Goal: Task Accomplishment & Management: Manage account settings

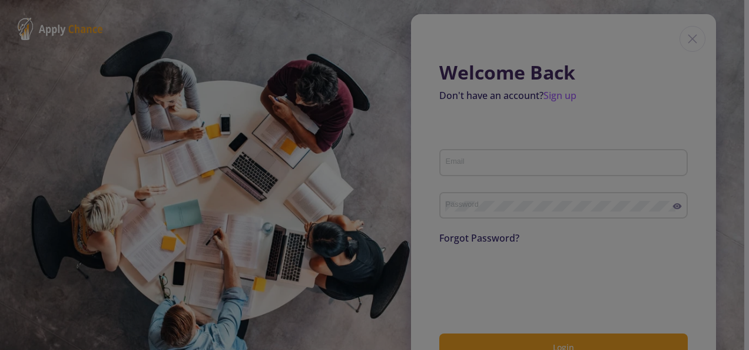
click at [685, 35] on div at bounding box center [374, 175] width 749 height 350
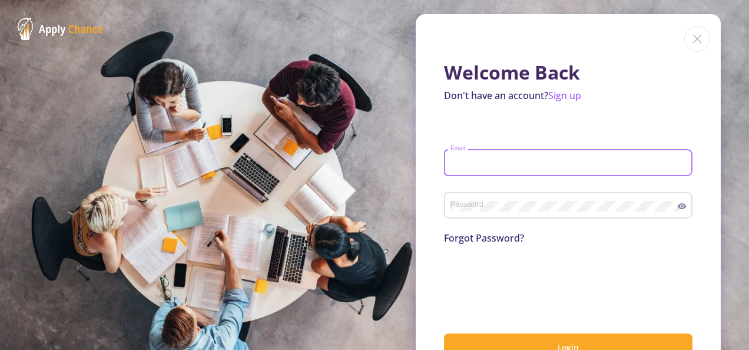
click at [473, 160] on input "Email" at bounding box center [570, 163] width 240 height 11
type input "atefehmoradi324@gmail.com"
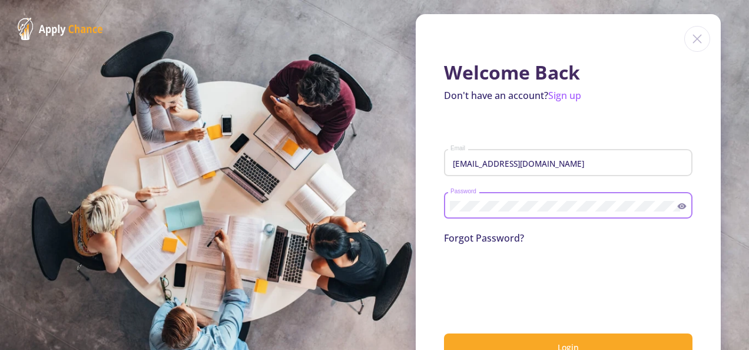
click at [504, 239] on link "Forgot Password?" at bounding box center [484, 237] width 80 height 13
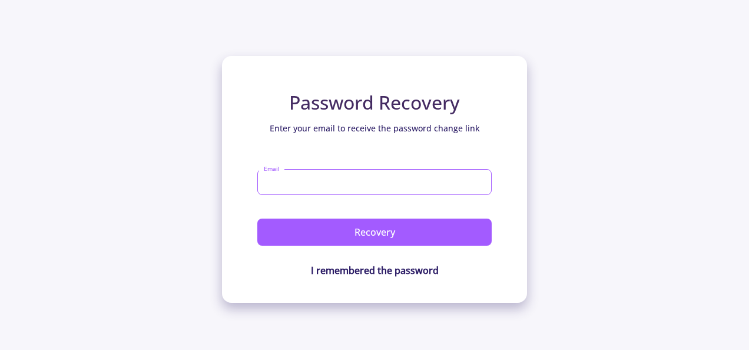
click at [350, 185] on input "Email" at bounding box center [374, 182] width 234 height 26
click at [344, 180] on input "Email" at bounding box center [374, 182] width 234 height 26
click at [257, 218] on button "Recovery" at bounding box center [374, 231] width 234 height 27
click at [377, 182] on input "atefehmoradi324@gmaul.com" at bounding box center [374, 182] width 234 height 26
type input "atefehmoradi324@gmail.com"
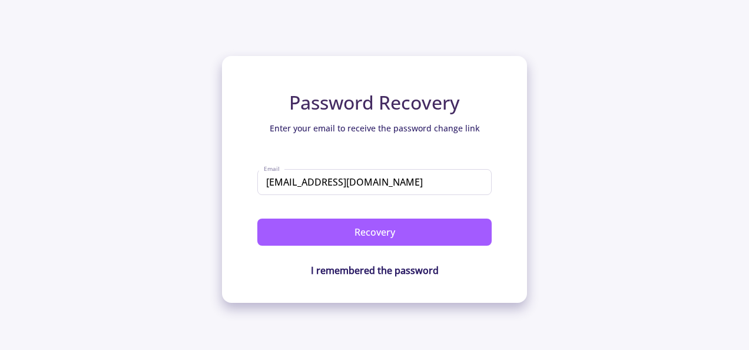
click at [363, 218] on form "atefehmoradi324@gmail.com Email Recovery" at bounding box center [374, 195] width 234 height 102
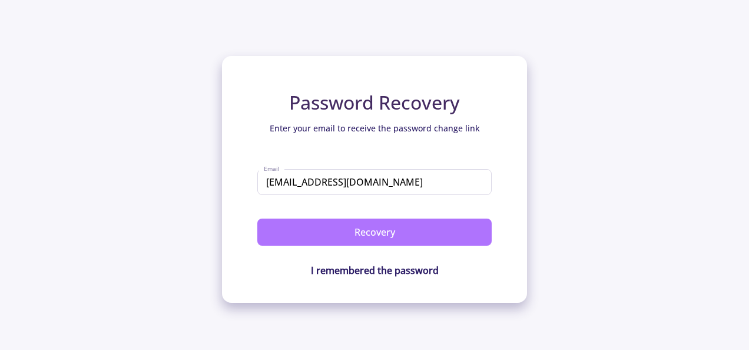
click at [361, 222] on button "Recovery" at bounding box center [374, 231] width 234 height 27
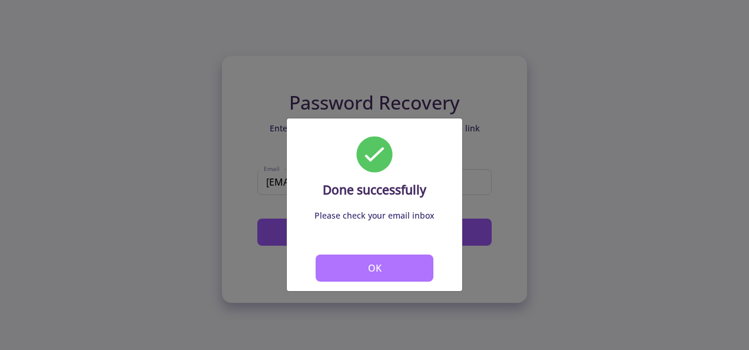
click at [362, 262] on button "OK" at bounding box center [374, 267] width 118 height 27
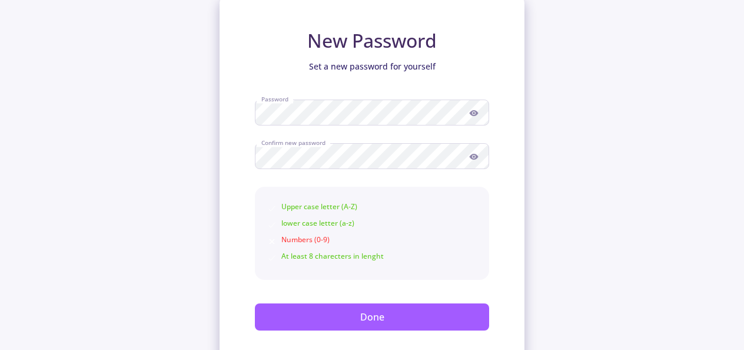
scroll to position [55, 0]
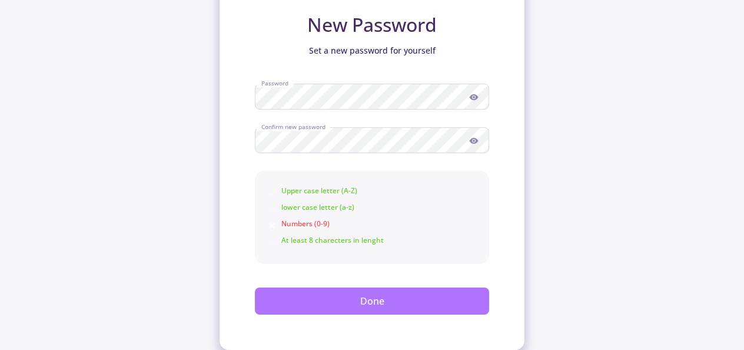
click at [335, 293] on button "Done" at bounding box center [372, 300] width 234 height 27
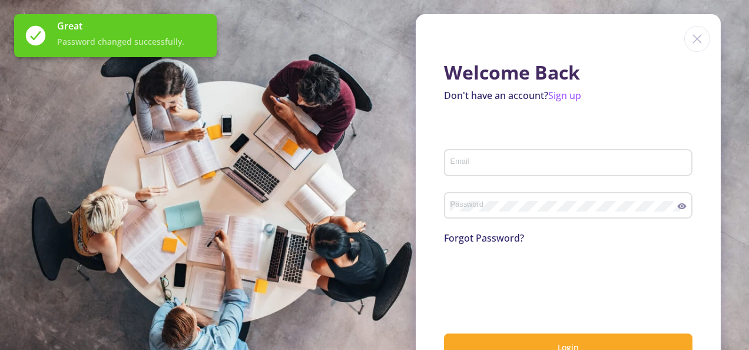
click at [524, 166] on input "Email" at bounding box center [570, 163] width 240 height 11
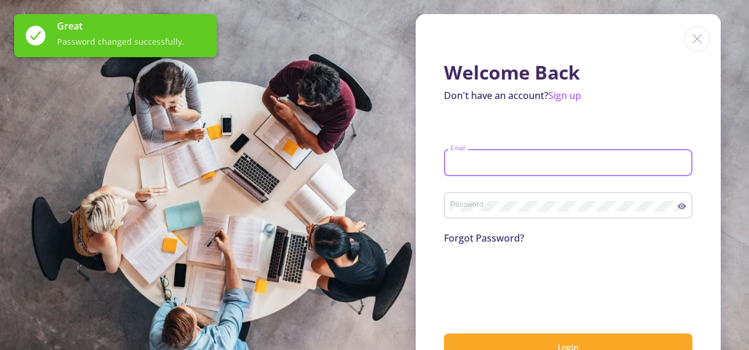
type input "[EMAIL_ADDRESS][DOMAIN_NAME]"
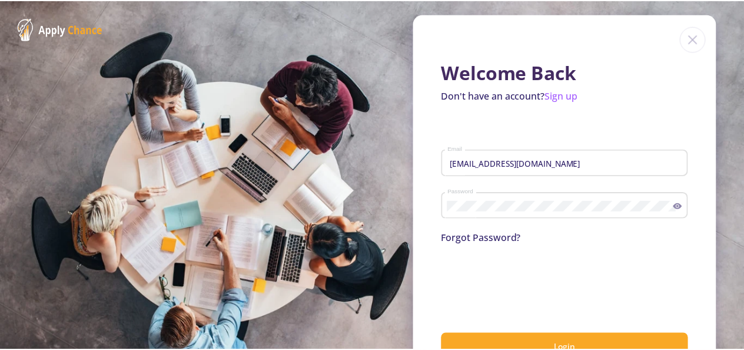
scroll to position [40, 0]
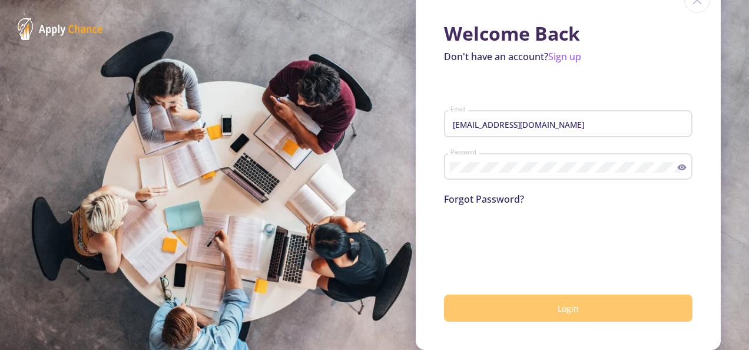
click at [503, 303] on button "Login" at bounding box center [568, 308] width 248 height 28
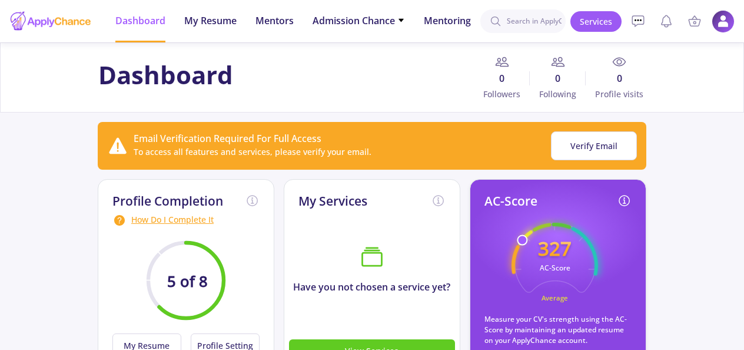
click at [726, 21] on img at bounding box center [723, 21] width 23 height 23
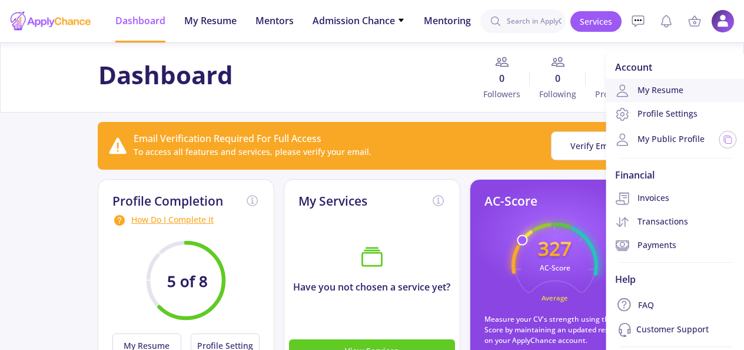
click at [653, 94] on link "My Resume" at bounding box center [676, 91] width 140 height 24
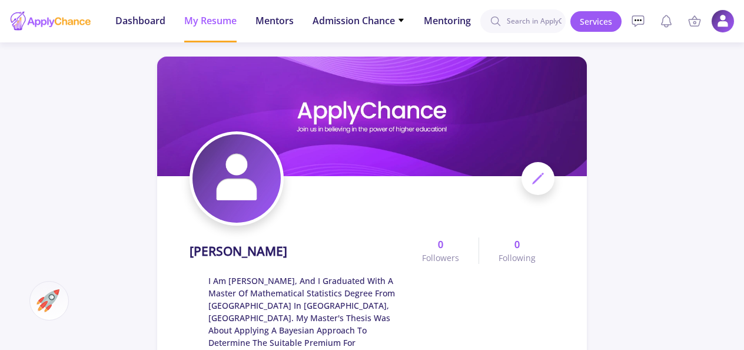
click at [529, 174] on span at bounding box center [537, 178] width 33 height 33
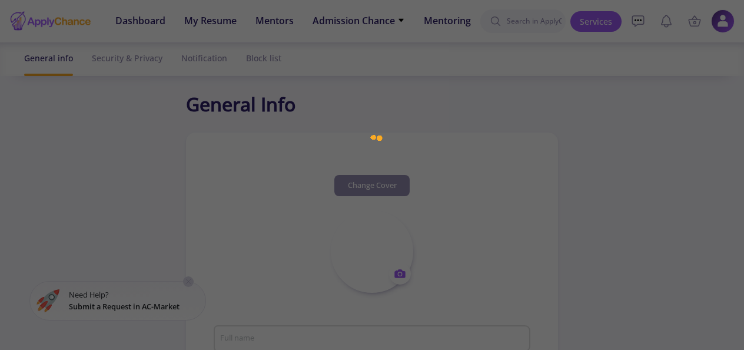
type input "[PERSON_NAME]"
type textarea "I am [PERSON_NAME], and I graduated with a master of mathematical statistics de…"
type input "[GEOGRAPHIC_DATA]"
type input "70807c61-d616-414b-8e2c-64e7ae8c89b1"
type input "atefehmoradi324@gmail.com"
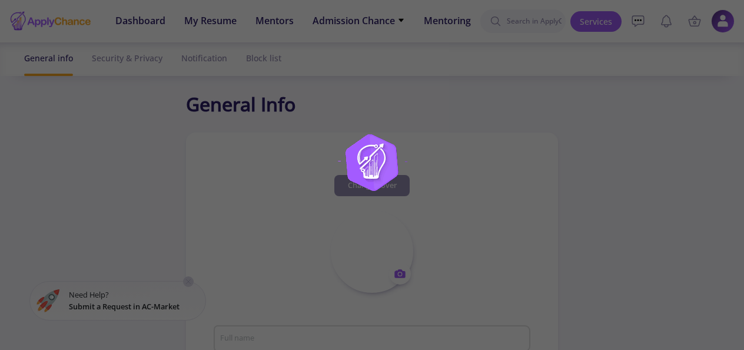
type input "live:.cid.d077adfcfe4b746"
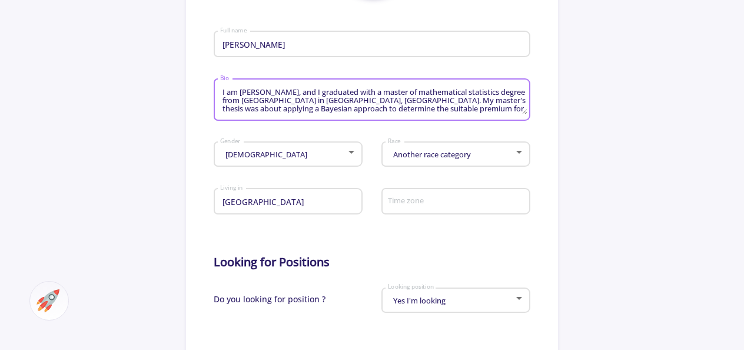
scroll to position [42, 0]
drag, startPoint x: 291, startPoint y: 93, endPoint x: 489, endPoint y: 126, distance: 200.5
click at [489, 126] on div "I am Atefeh Moradi, and I graduated with a master of mathematical statistics de…" at bounding box center [372, 103] width 316 height 55
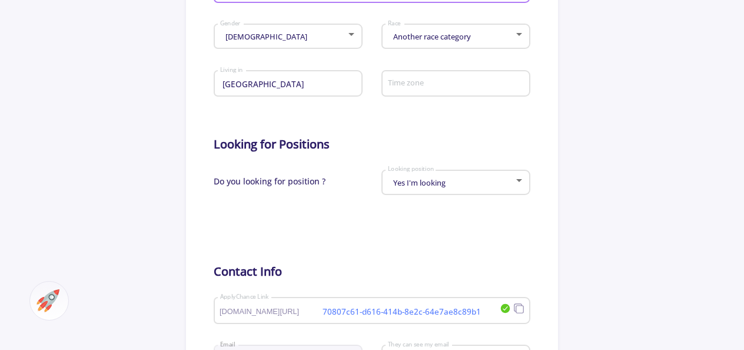
scroll to position [530, 0]
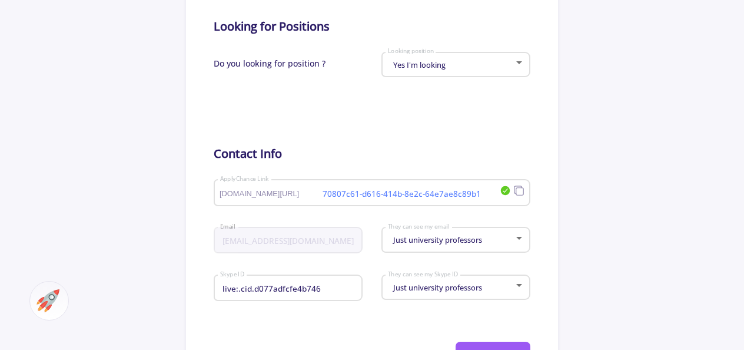
type textarea "I am Atefeh Moradi"
click at [433, 59] on div "Yes I'm looking Looking position" at bounding box center [455, 62] width 137 height 29
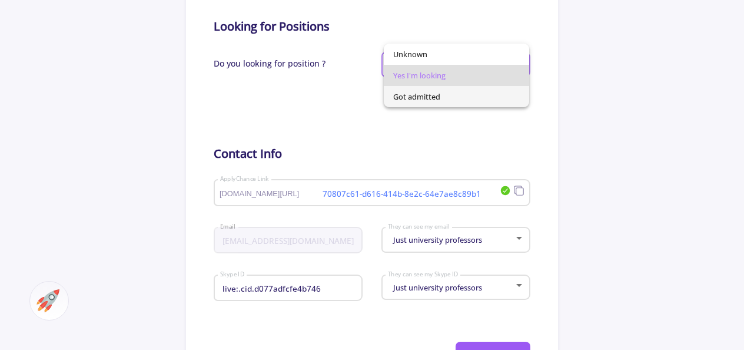
click at [430, 96] on span "Got admitted" at bounding box center [456, 96] width 127 height 21
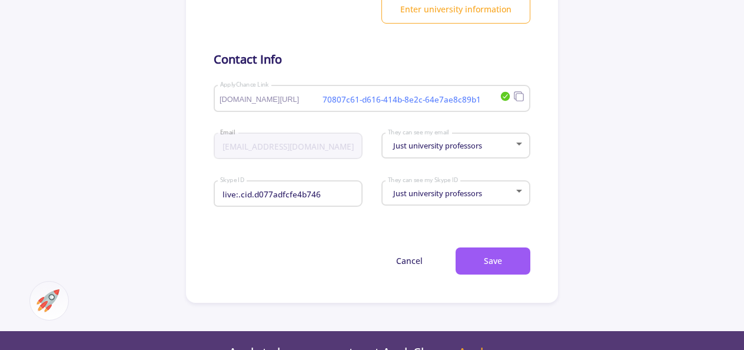
scroll to position [647, 0]
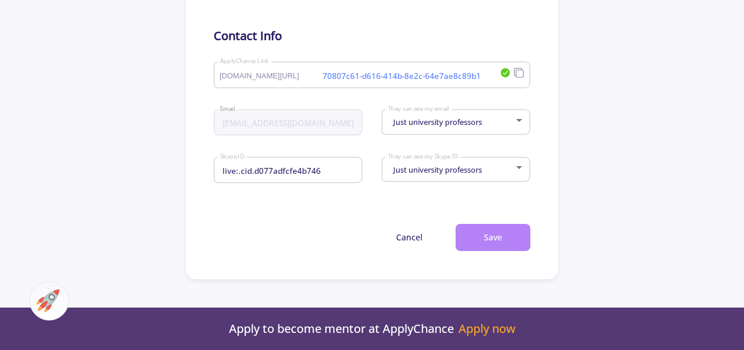
click at [493, 235] on button "Save" at bounding box center [493, 238] width 75 height 28
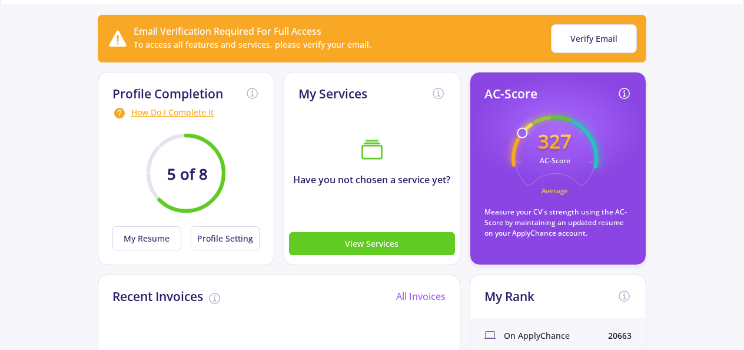
scroll to position [118, 0]
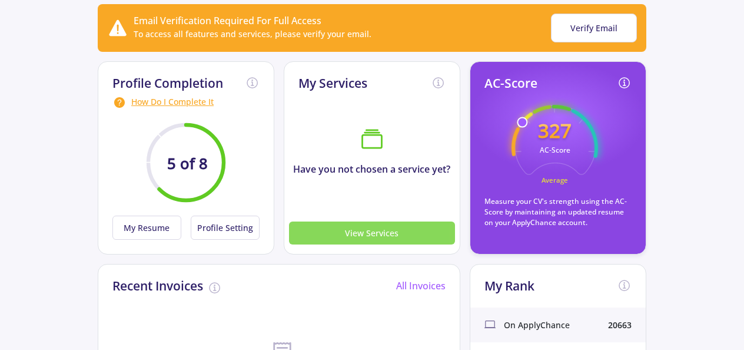
click at [374, 232] on button "View Services" at bounding box center [372, 232] width 166 height 23
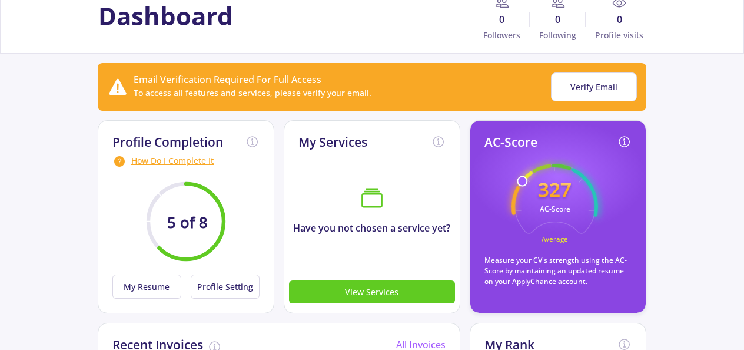
scroll to position [118, 0]
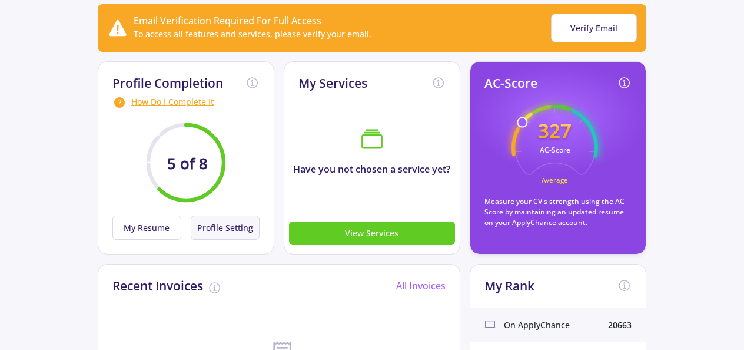
click at [222, 228] on button "Profile Setting" at bounding box center [225, 227] width 69 height 24
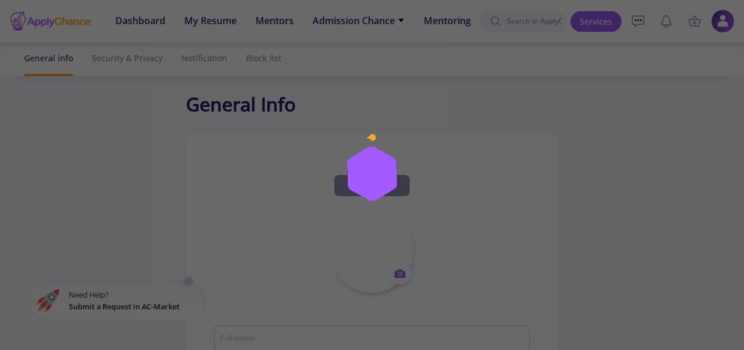
type input "[PERSON_NAME]"
type textarea "I am Atefeh Moradi"
type input "[GEOGRAPHIC_DATA]"
type input "70807c61-d616-414b-8e2c-64e7ae8c89b1"
type input "atefehmoradi324@gmail.com"
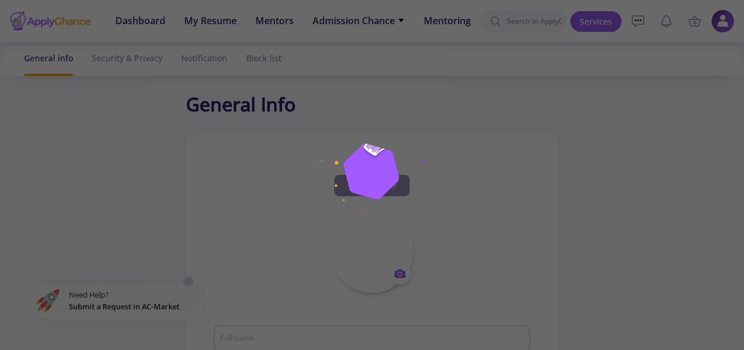
type input "live:.cid.d077adfcfe4b746"
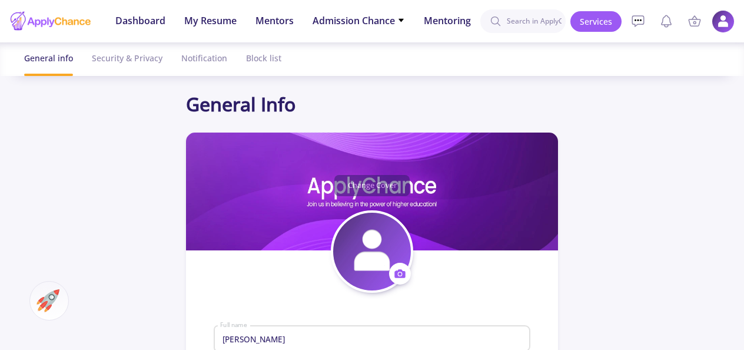
click at [730, 19] on img at bounding box center [723, 21] width 23 height 23
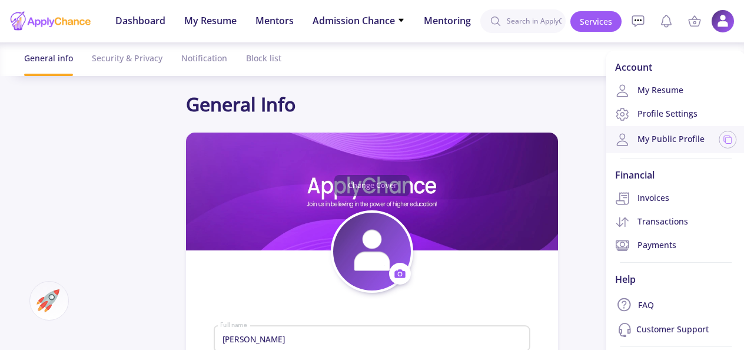
click at [659, 145] on link "My Public Profile" at bounding box center [659, 139] width 89 height 14
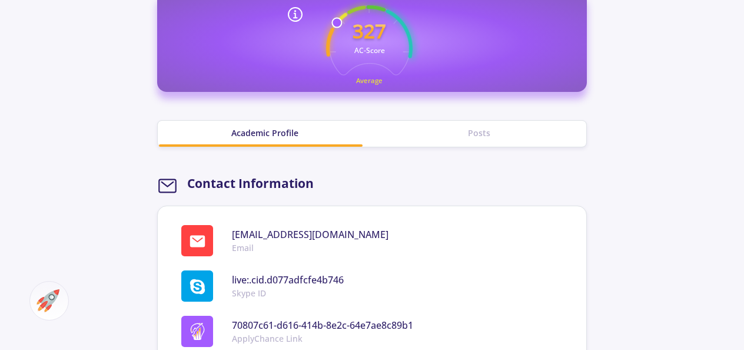
scroll to position [353, 0]
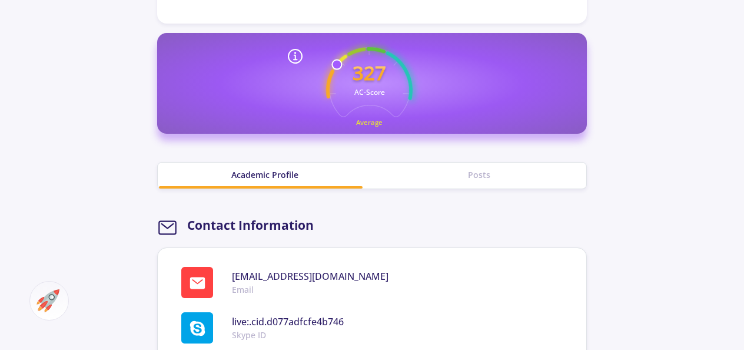
click at [419, 174] on div "Posts" at bounding box center [479, 175] width 214 height 26
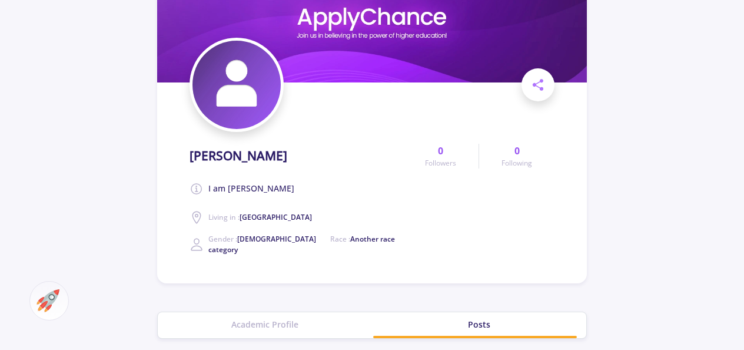
scroll to position [0, 0]
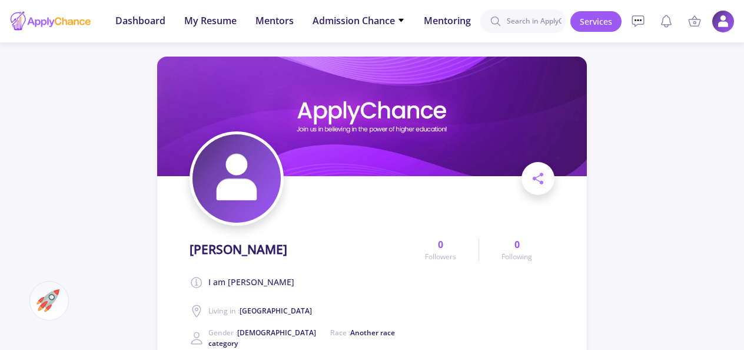
click at [723, 29] on img at bounding box center [723, 21] width 23 height 23
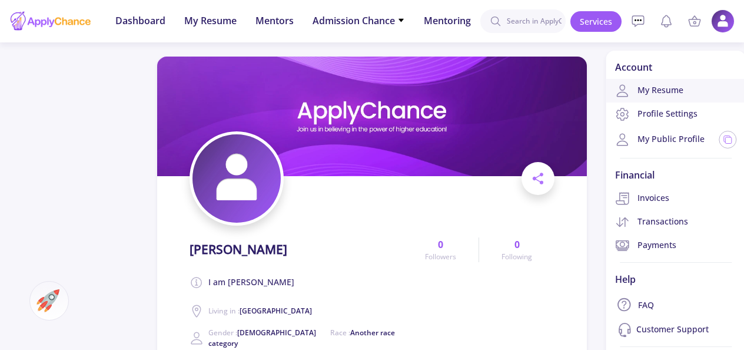
click at [654, 89] on link "My Resume" at bounding box center [676, 91] width 140 height 24
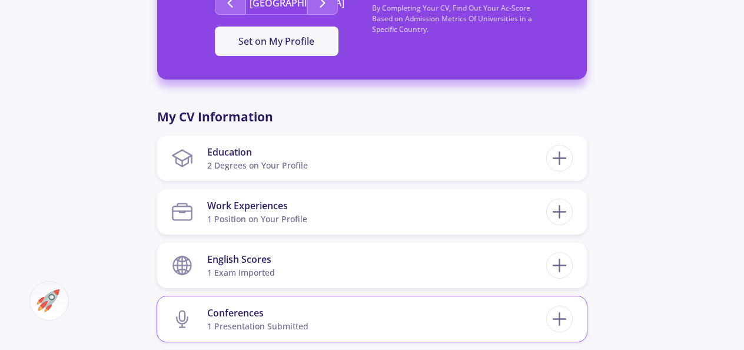
scroll to position [465, 0]
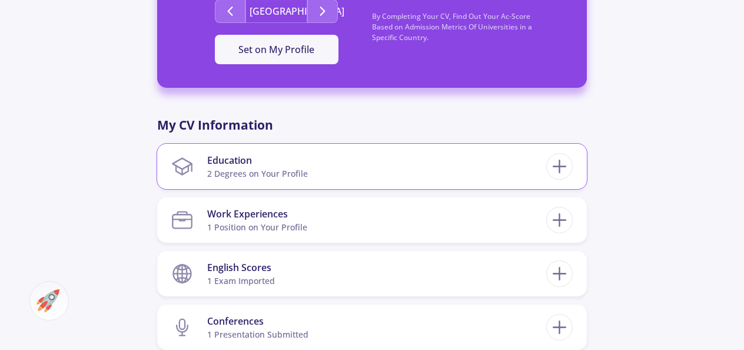
click at [397, 162] on section "Education 2 Degrees on Your Profile" at bounding box center [358, 166] width 375 height 36
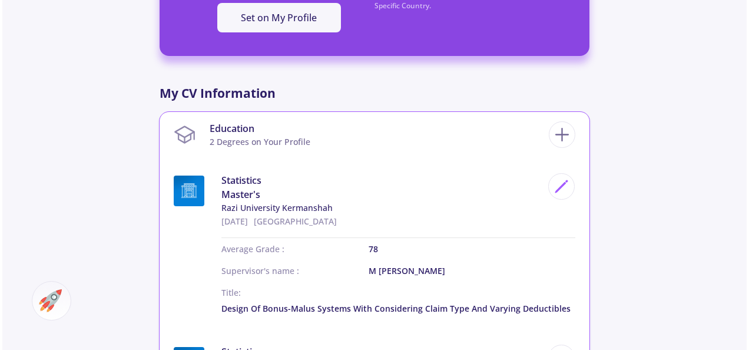
scroll to position [583, 0]
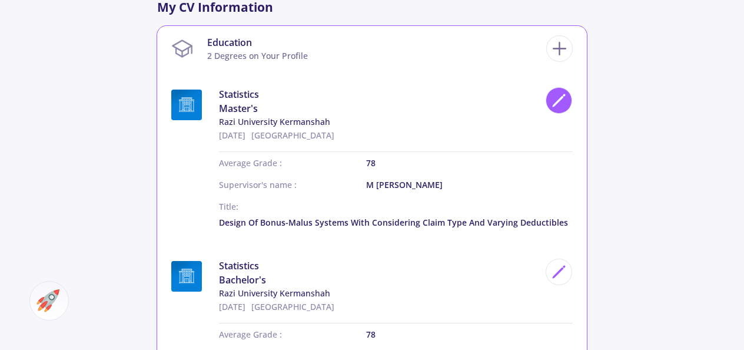
click at [556, 94] on icon at bounding box center [559, 100] width 16 height 16
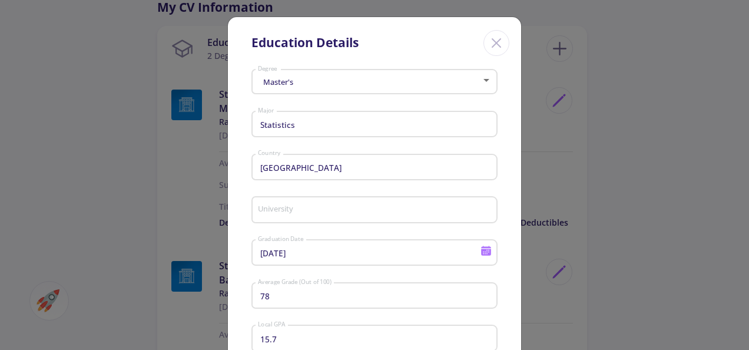
type input "Razi University Kermanshah"
click at [298, 83] on div "Master's" at bounding box center [369, 82] width 224 height 9
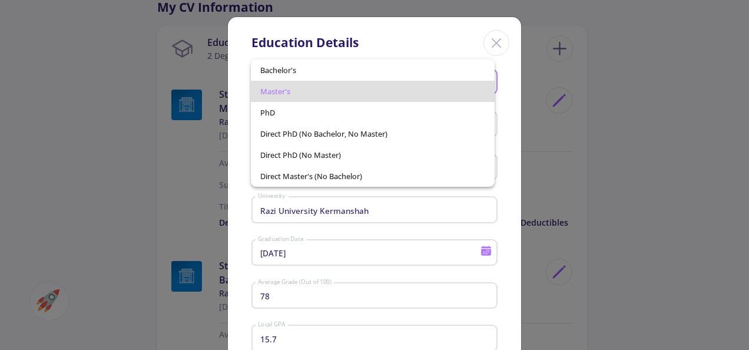
click at [298, 91] on span "Master's" at bounding box center [372, 91] width 224 height 21
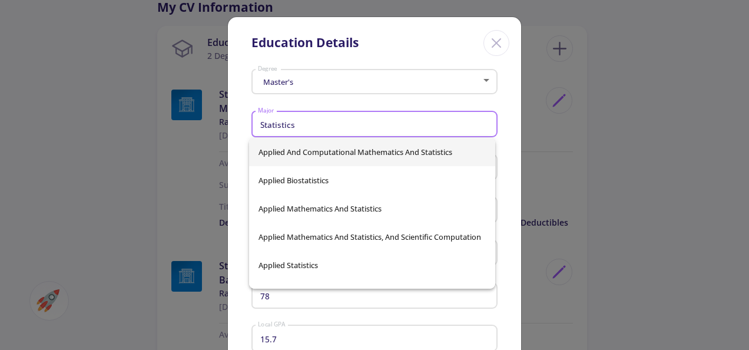
click at [295, 123] on input "Statistics" at bounding box center [376, 124] width 238 height 11
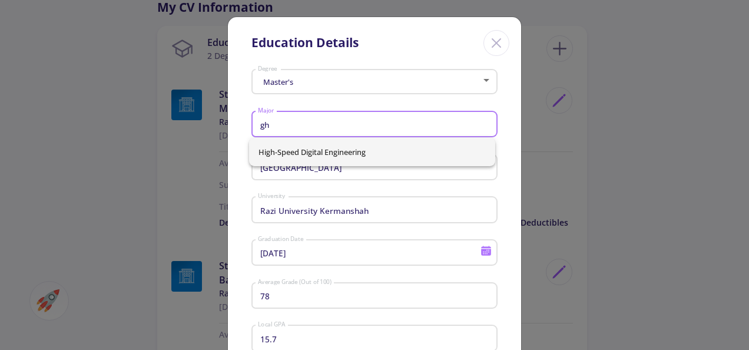
scroll to position [0, 0]
click at [292, 148] on span "High-Speed Digital Engineering" at bounding box center [372, 152] width 228 height 28
type input "High-Speed Digital Engineering"
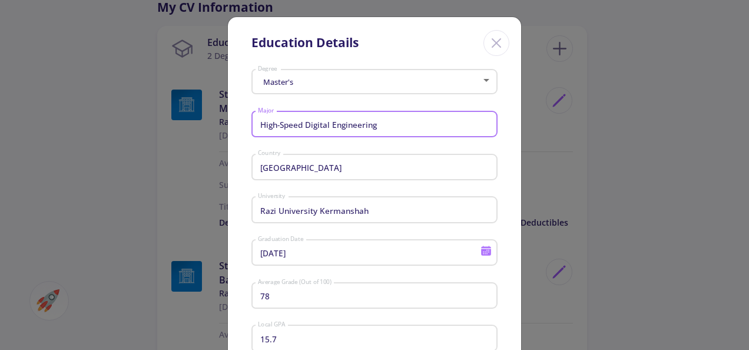
click at [258, 168] on input "[GEOGRAPHIC_DATA]" at bounding box center [376, 167] width 238 height 11
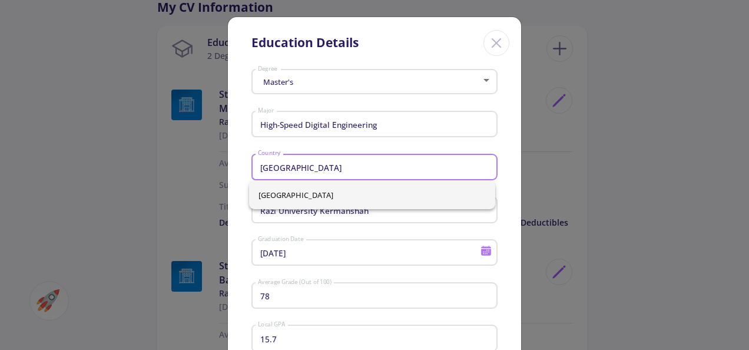
click at [258, 168] on input "[GEOGRAPHIC_DATA]" at bounding box center [376, 167] width 238 height 11
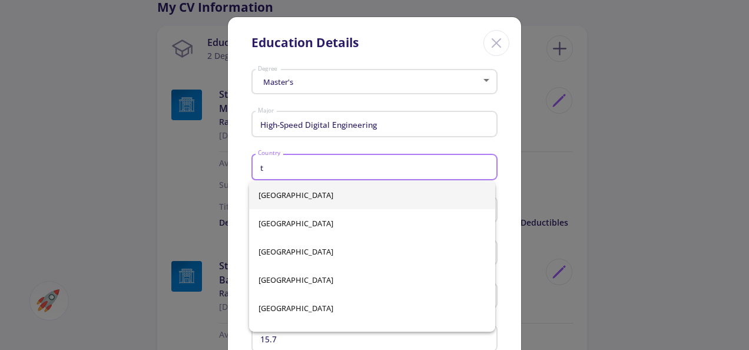
click at [272, 204] on span "Afghanistan" at bounding box center [372, 195] width 228 height 28
type input "Afghanistan"
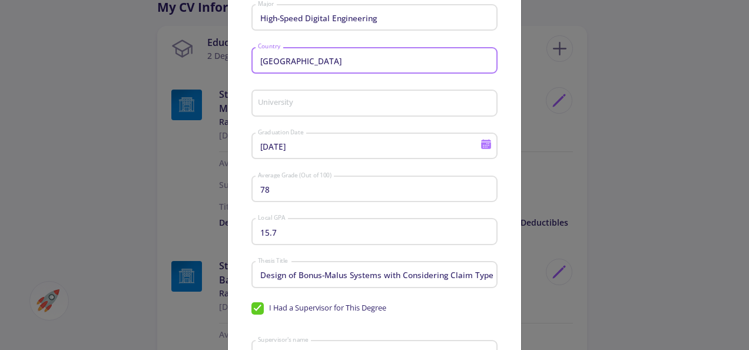
scroll to position [118, 0]
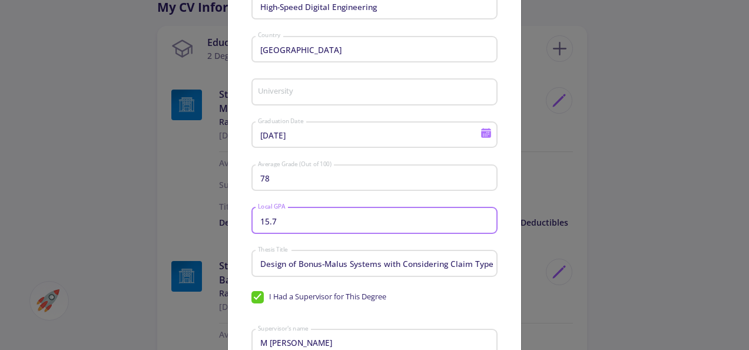
click at [280, 225] on input "15.7" at bounding box center [376, 220] width 238 height 11
type input "8"
type input "4"
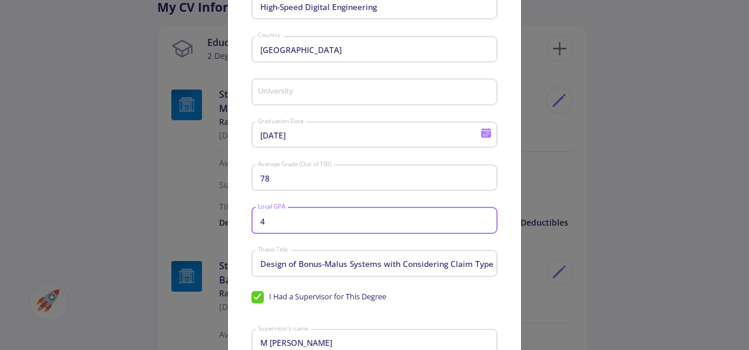
click at [307, 264] on input "Design of Bonus-Malus Systems with Considering Claim Type and Varying Deductibl…" at bounding box center [376, 263] width 238 height 11
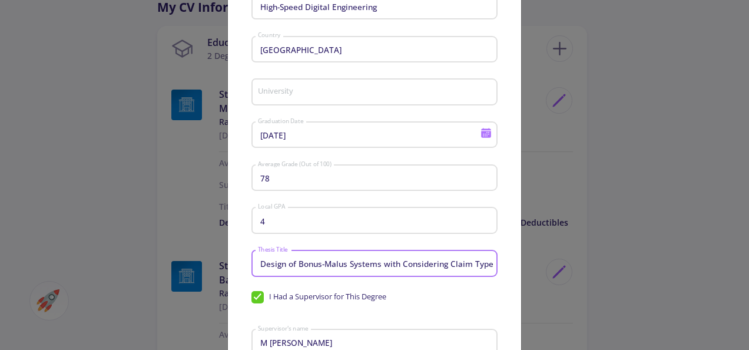
click at [307, 264] on input "Design of Bonus-Malus Systems with Considering Claim Type and Varying Deductibl…" at bounding box center [376, 263] width 238 height 11
click at [307, 265] on input "Design of Bonus-Malus Systems with Considering Claim Type and Varying Deductibl…" at bounding box center [376, 263] width 238 height 11
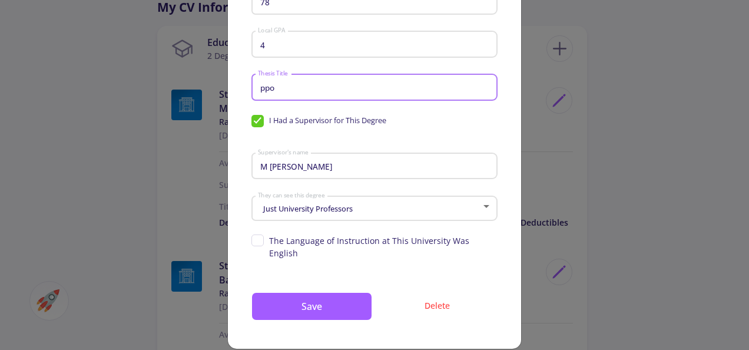
scroll to position [294, 0]
type input "ppo"
click at [273, 123] on span "I Had a Supervisor for This Degree" at bounding box center [327, 119] width 117 height 11
click at [259, 122] on input "I Had a Supervisor for This Degree" at bounding box center [255, 118] width 8 height 8
checkbox input "false"
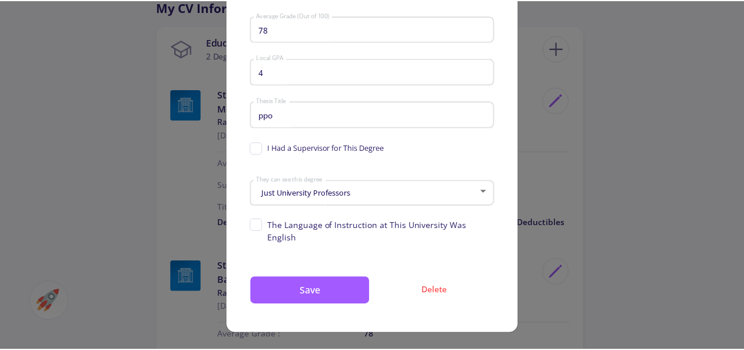
scroll to position [257, 0]
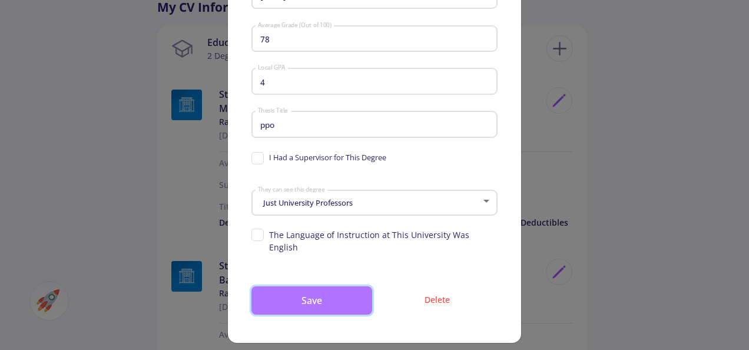
click at [311, 286] on button "Save" at bounding box center [311, 300] width 121 height 28
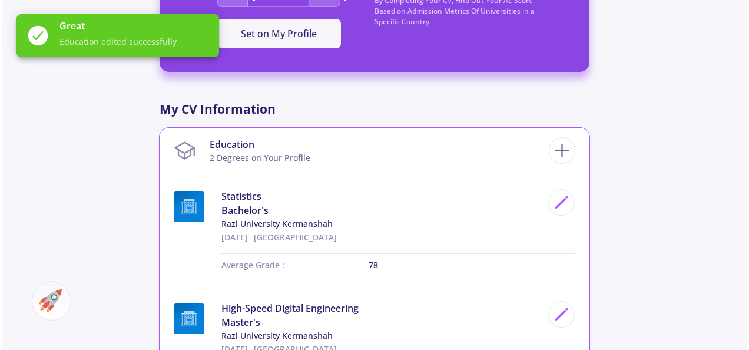
scroll to position [465, 0]
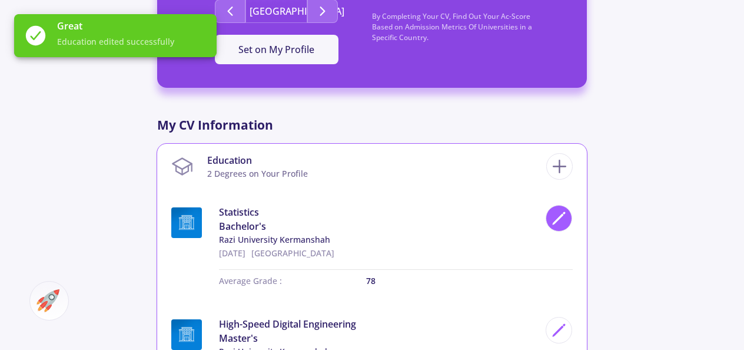
click at [563, 214] on icon at bounding box center [559, 218] width 16 height 16
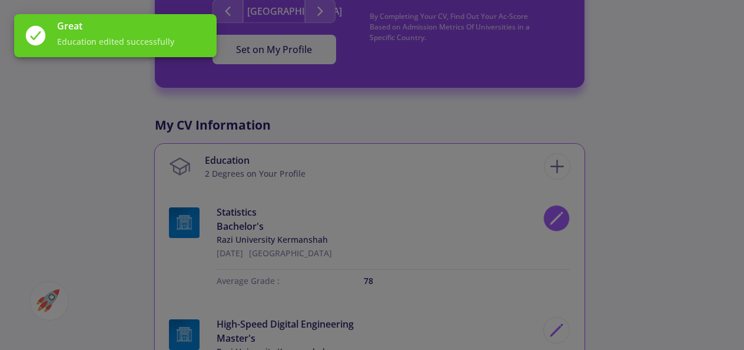
type input "Statistics"
type input "[GEOGRAPHIC_DATA]"
type input "7/5/2016"
type input "14"
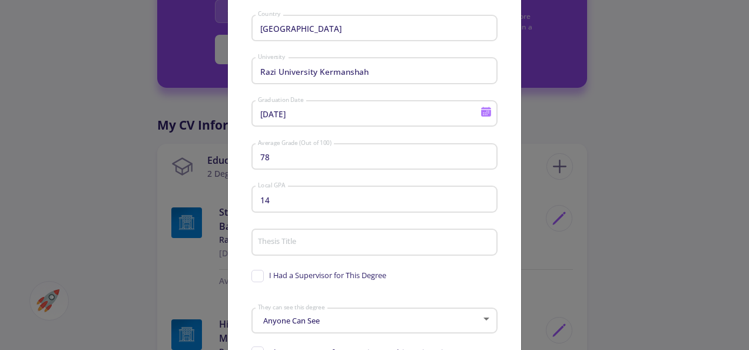
scroll to position [80, 0]
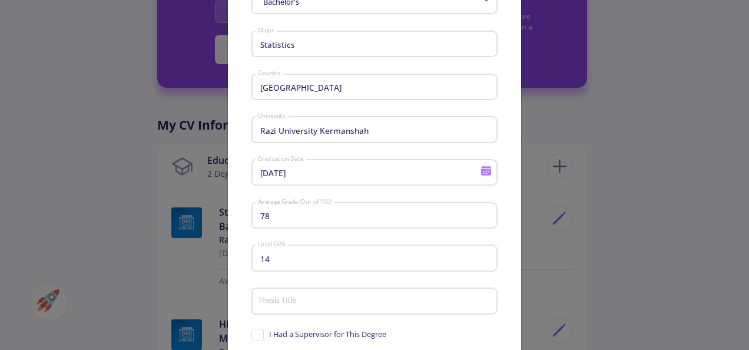
click at [381, 135] on input "Razi University Kermanshah" at bounding box center [376, 130] width 238 height 11
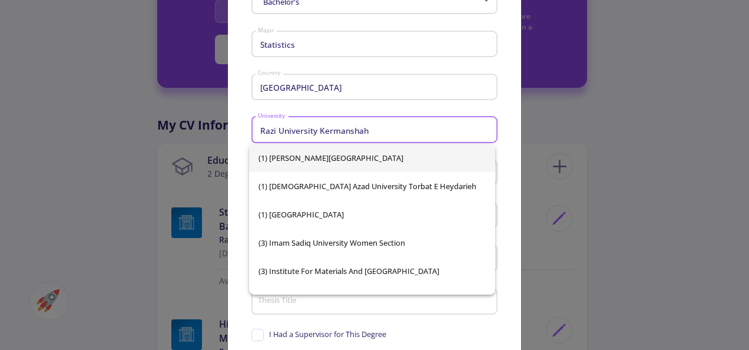
click at [381, 135] on input "Razi University Kermanshah" at bounding box center [376, 130] width 238 height 11
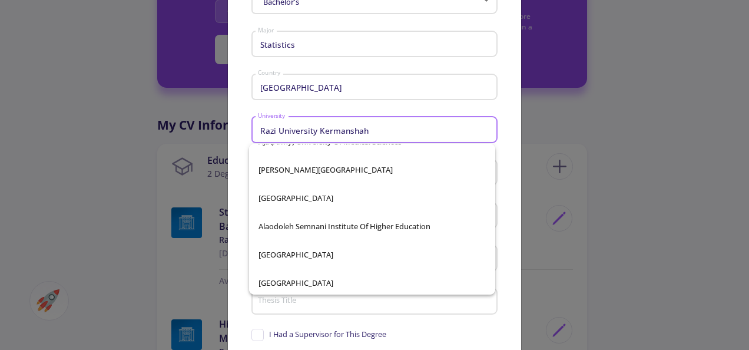
scroll to position [706, 0]
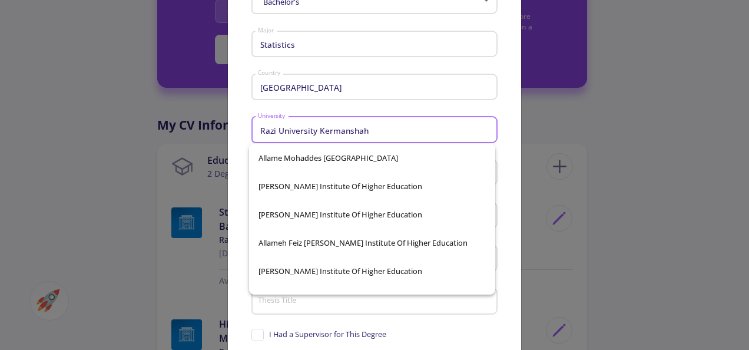
click at [387, 208] on span "Allameh Dehkhoda Institute of Higher Education" at bounding box center [372, 214] width 228 height 28
type input "Allameh Dehkhoda Institute of Higher Education"
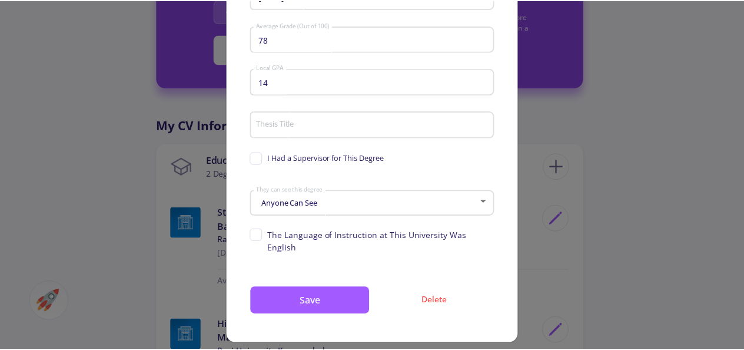
scroll to position [257, 0]
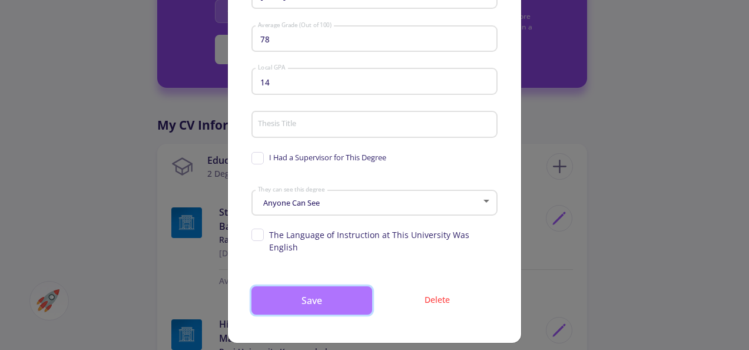
click at [325, 291] on button "Save" at bounding box center [311, 300] width 121 height 28
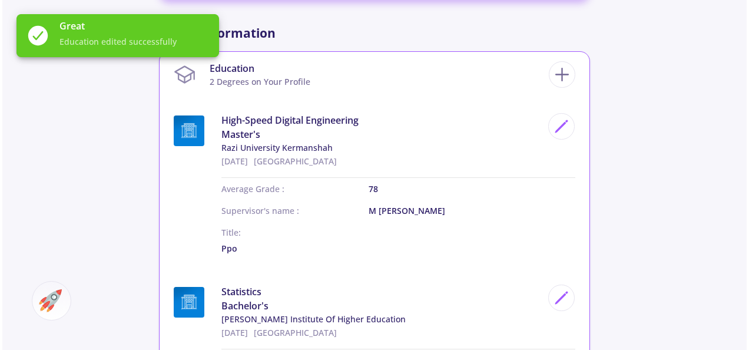
scroll to position [583, 0]
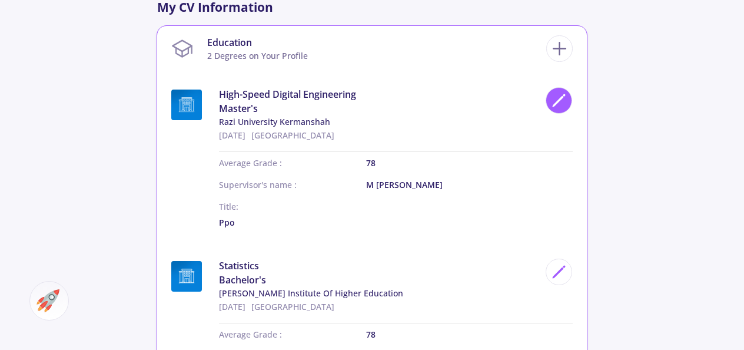
click at [556, 97] on icon at bounding box center [559, 100] width 16 height 16
type input "High-Speed Digital Engineering"
type input "Razi University Kermanshah"
type input "2/1/2019"
type input "M sharafi"
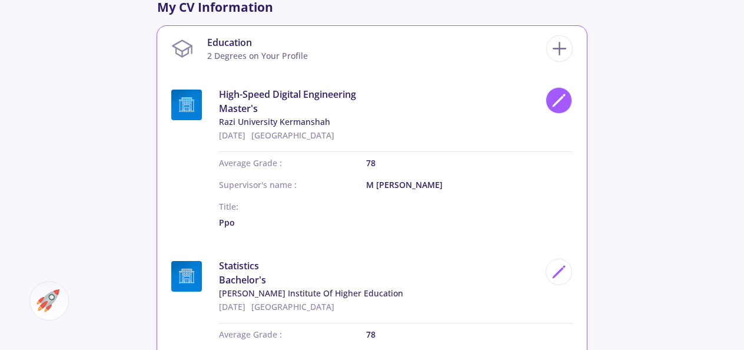
type input "4"
type input "ppo"
checkbox input "true"
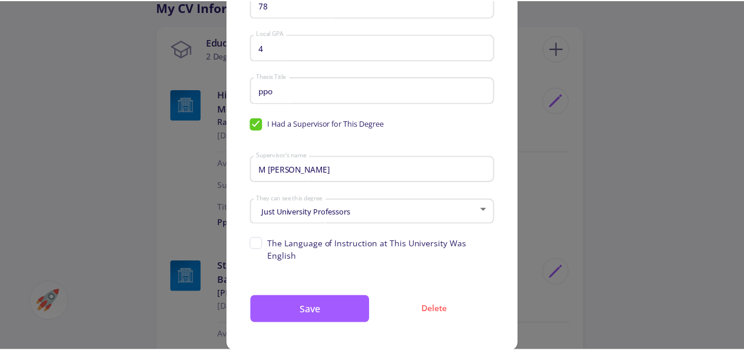
scroll to position [300, 0]
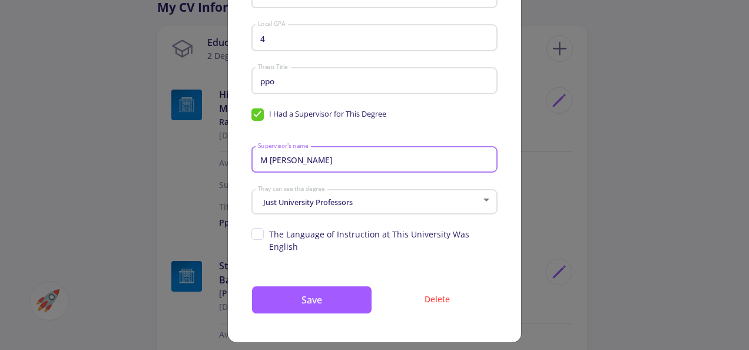
click at [276, 165] on input "M sharafi" at bounding box center [376, 160] width 238 height 11
click at [277, 168] on div "M sharafi Supervisor's name" at bounding box center [374, 157] width 235 height 31
type input "M p"
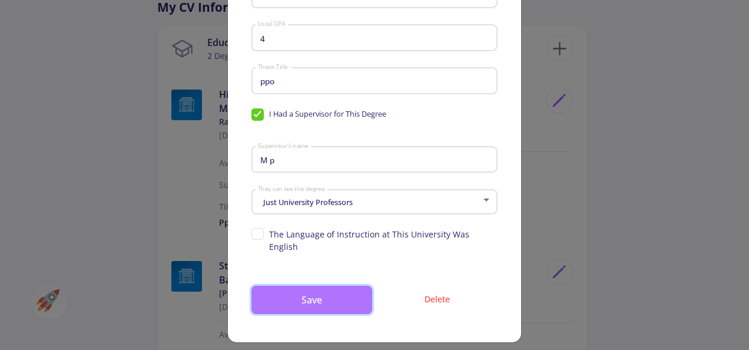
click at [317, 285] on button "Save" at bounding box center [311, 299] width 121 height 28
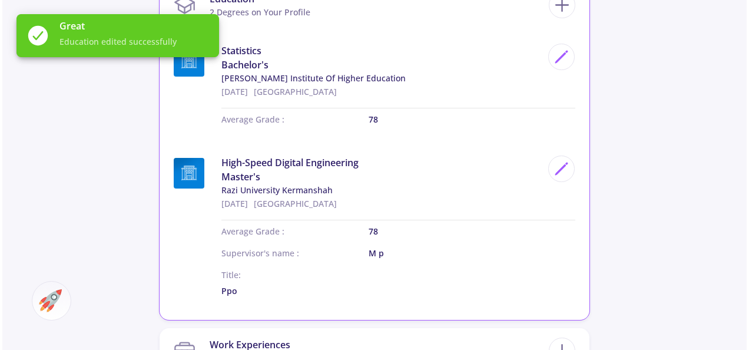
scroll to position [642, 0]
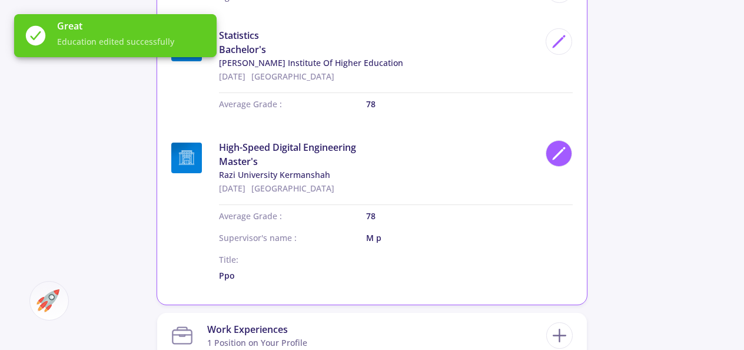
click at [546, 151] on div at bounding box center [559, 153] width 26 height 26
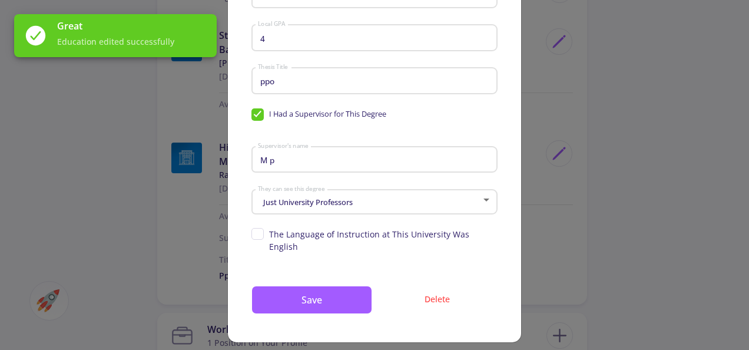
scroll to position [0, 0]
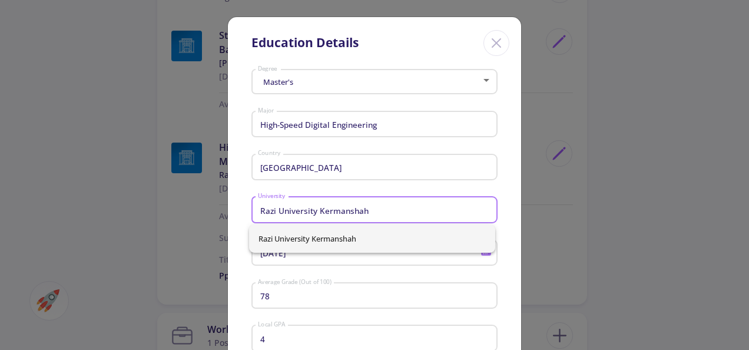
click at [307, 211] on input "Razi University Kermanshah" at bounding box center [376, 210] width 238 height 11
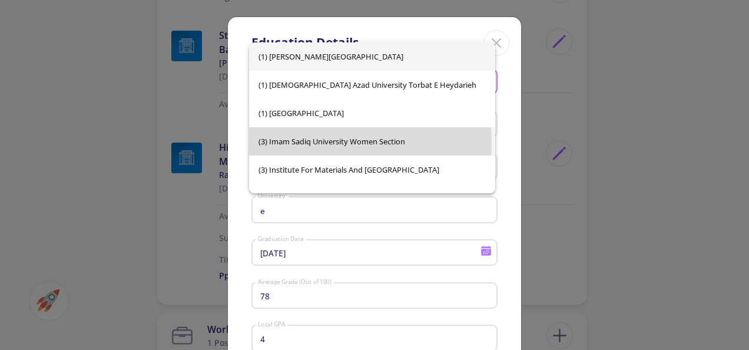
click at [307, 144] on span "(3) Imam Sadiq University Women Section" at bounding box center [372, 141] width 228 height 28
type input "(3) Imam Sadiq University Women Section"
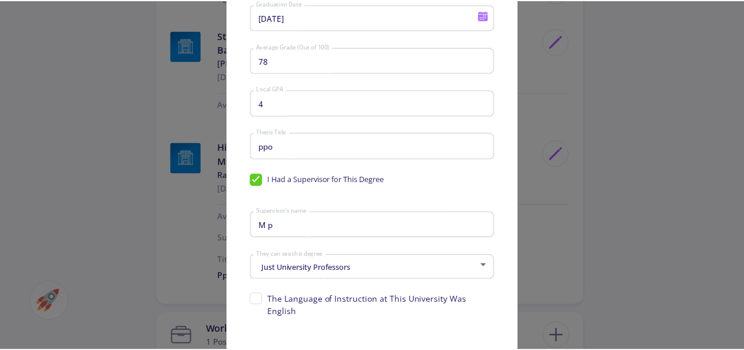
scroll to position [300, 0]
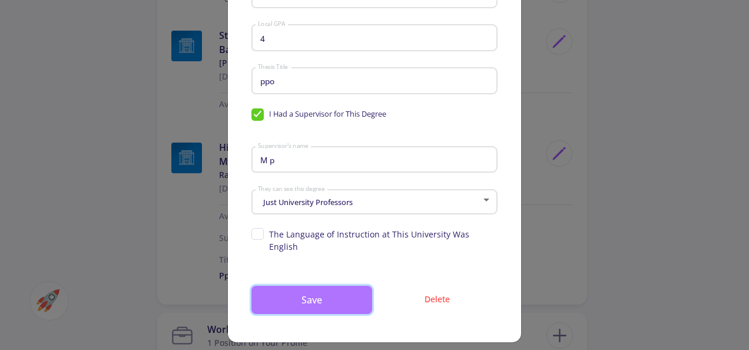
click at [288, 288] on button "Save" at bounding box center [311, 299] width 121 height 28
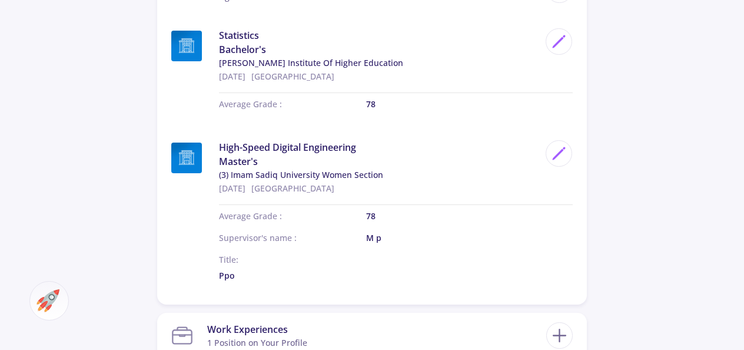
scroll to position [877, 0]
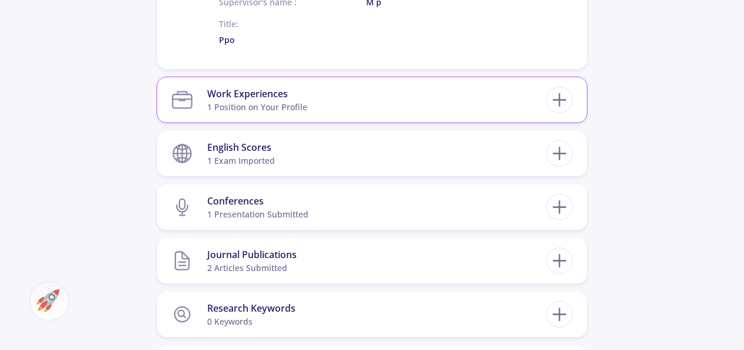
click at [498, 101] on section "Work Experiences 1 Position on Your Profile" at bounding box center [358, 100] width 375 height 36
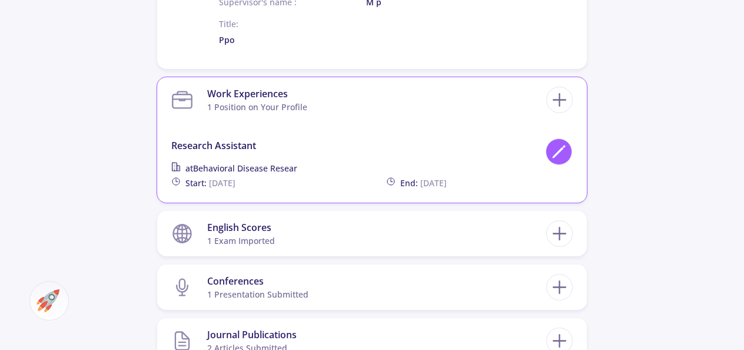
click at [556, 147] on icon at bounding box center [559, 152] width 16 height 16
type input "Research Assistant"
type input "Behavioral Disease Resear"
type input "12/31/2017"
type input "1/4/2020"
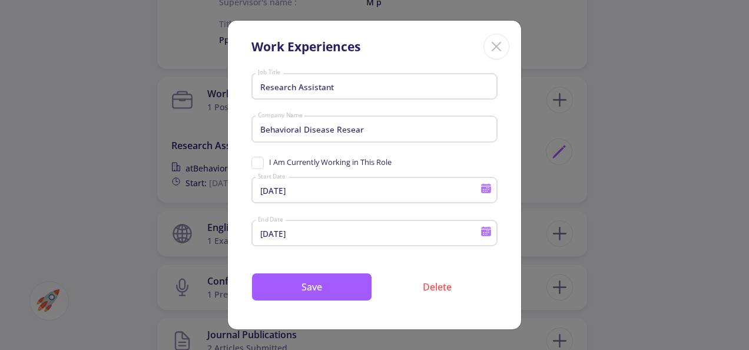
click at [299, 88] on input "Research Assistant" at bounding box center [376, 86] width 238 height 11
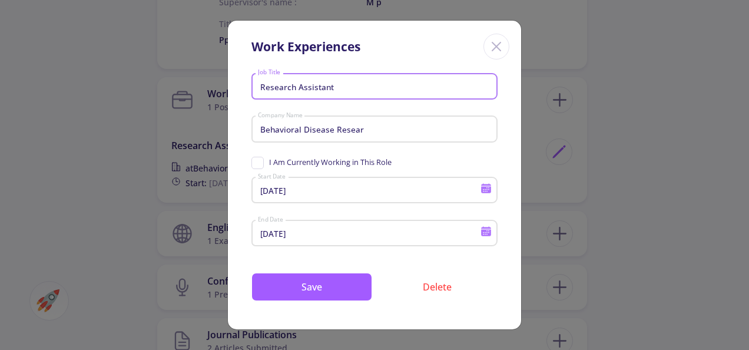
click at [299, 88] on input "Research Assistant" at bounding box center [376, 86] width 238 height 11
type input "ui"
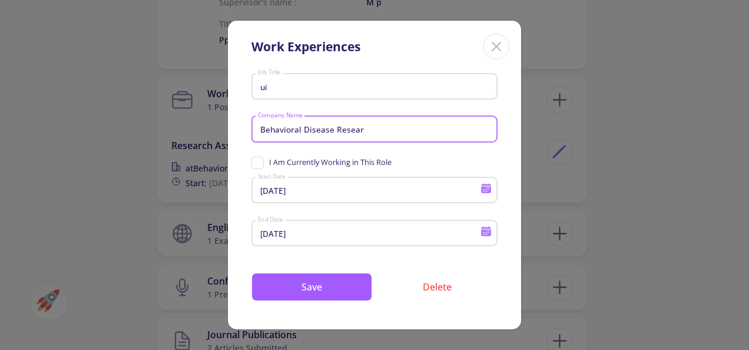
click at [304, 129] on input "Behavioral Disease Resear" at bounding box center [376, 129] width 238 height 11
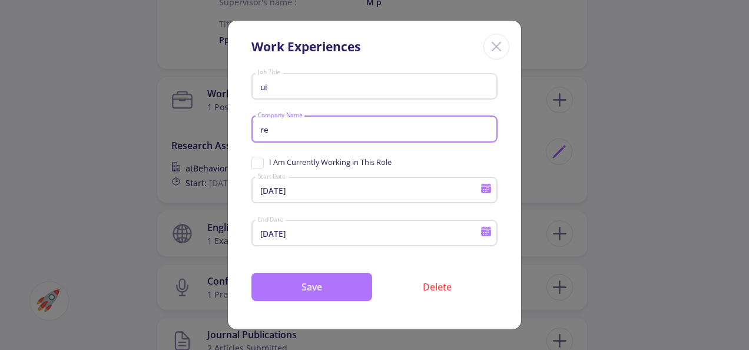
type input "re"
click at [306, 273] on button "Save" at bounding box center [311, 287] width 121 height 28
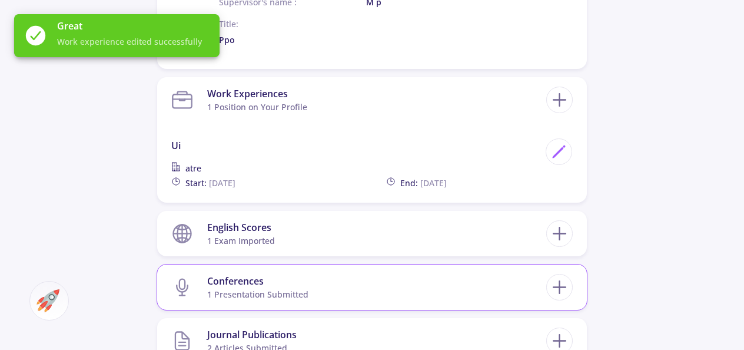
scroll to position [936, 0]
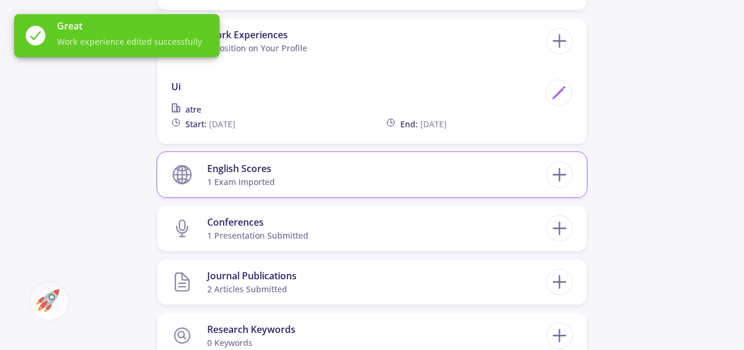
click at [313, 180] on section "English Scores 1 exam imported" at bounding box center [358, 175] width 375 height 36
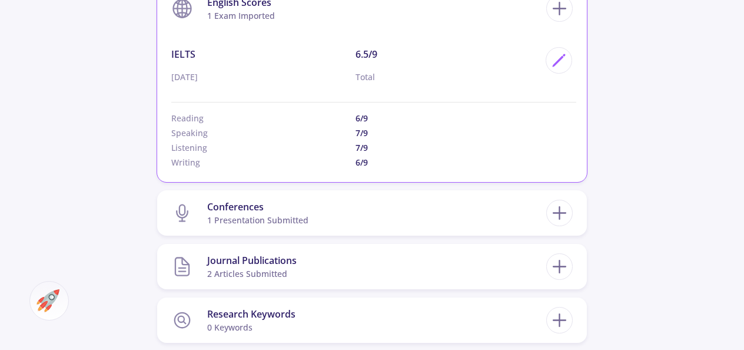
scroll to position [1112, 0]
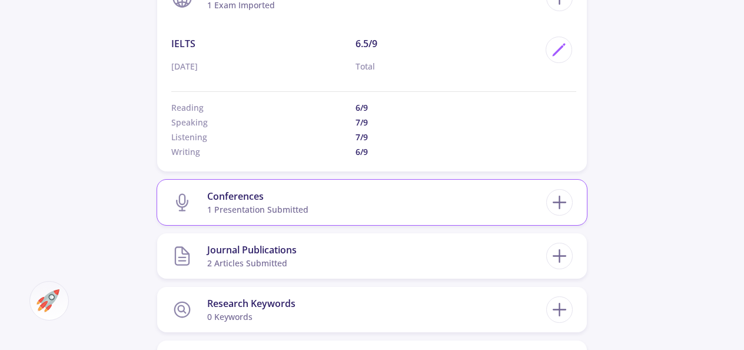
click at [318, 195] on section "Conferences 1 presentation submitted" at bounding box center [358, 202] width 375 height 36
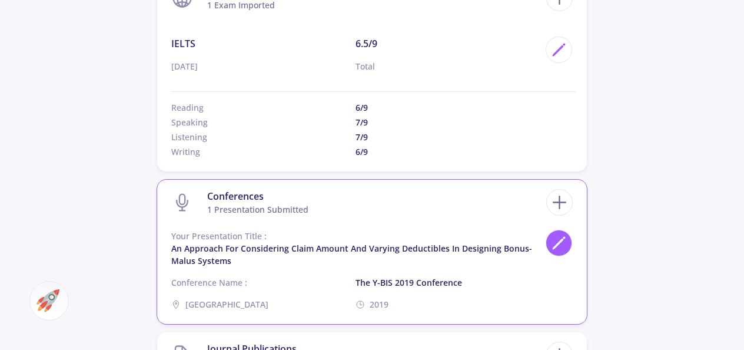
click at [559, 242] on polygon at bounding box center [558, 244] width 10 height 10
type input "An Approach for Considering Claim Amount and Varying Deductibles in Designing B…"
type input "the y-BIS 2019 Conference"
type input "Turkey"
type input "2019"
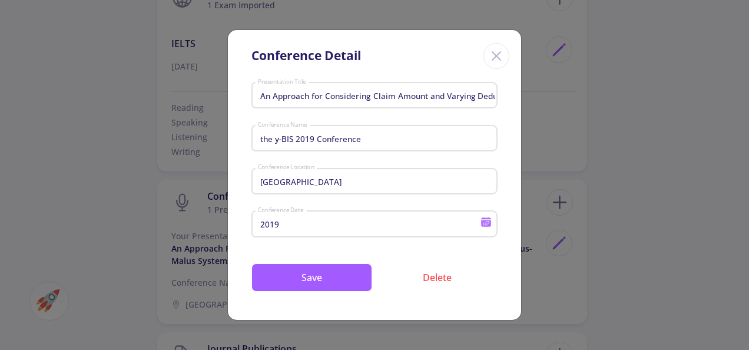
click at [357, 92] on input "An Approach for Considering Claim Amount and Varying Deductibles in Designing B…" at bounding box center [376, 96] width 238 height 11
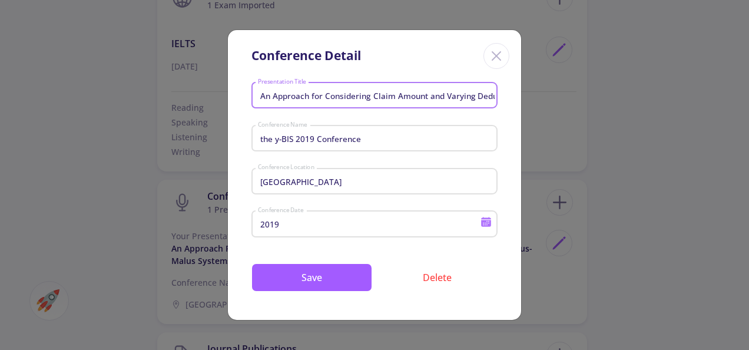
click at [357, 92] on input "An Approach for Considering Claim Amount and Varying Deductibles in Designing B…" at bounding box center [376, 96] width 238 height 11
type input "90"
click at [328, 137] on input "the y-BIS 2019 Conference" at bounding box center [376, 139] width 238 height 11
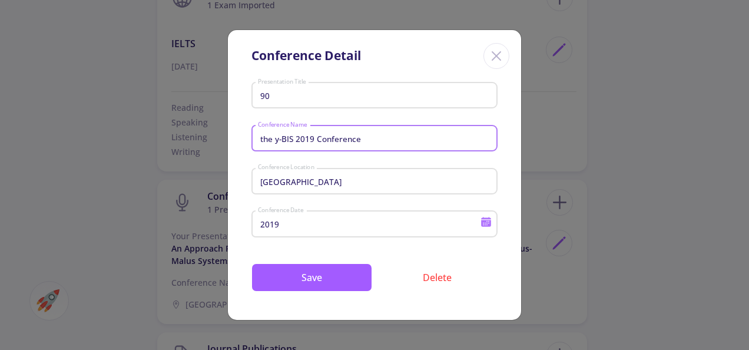
click at [328, 137] on input "the y-BIS 2019 Conference" at bounding box center [376, 139] width 238 height 11
type input "dd"
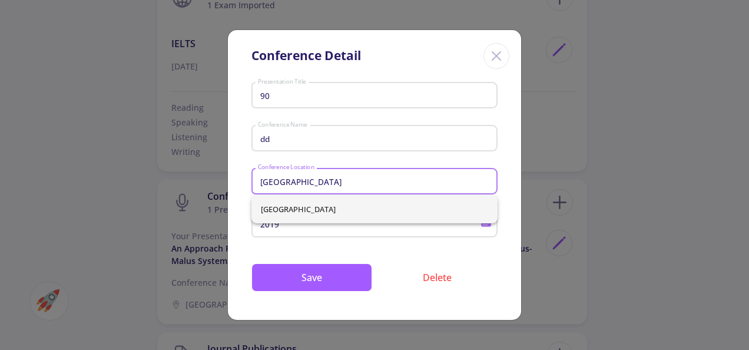
click at [308, 184] on input "Turkey" at bounding box center [376, 181] width 238 height 11
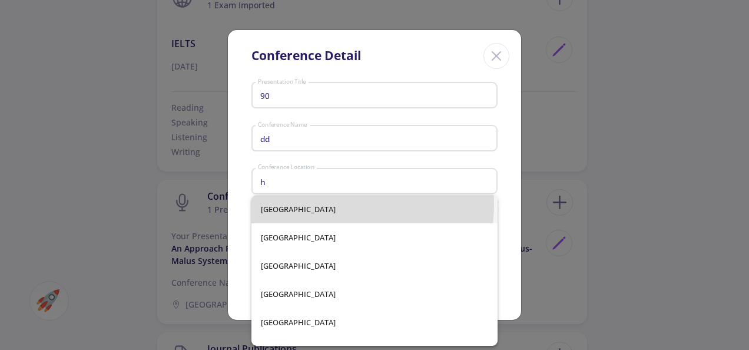
click at [304, 204] on span "Afghanistan" at bounding box center [375, 209] width 228 height 28
type input "Afghanistan"
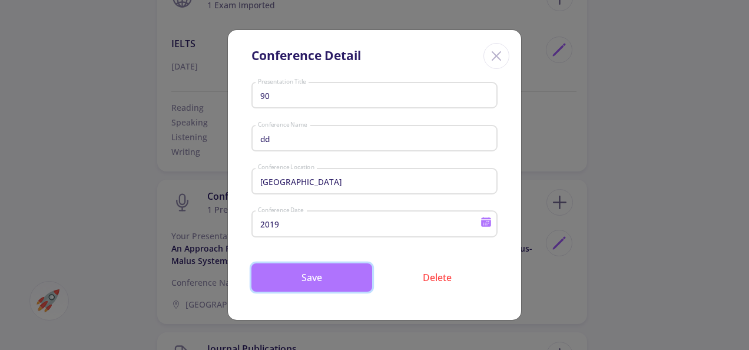
click at [309, 277] on button "Save" at bounding box center [311, 277] width 121 height 28
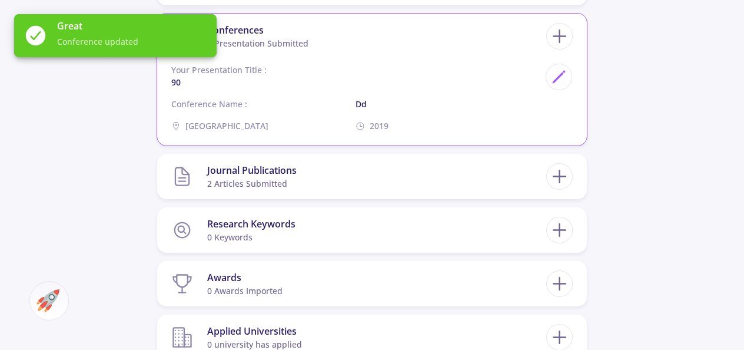
scroll to position [1289, 0]
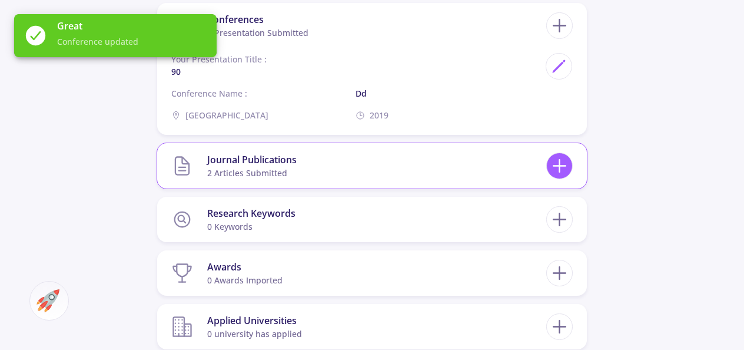
click at [554, 161] on icon at bounding box center [560, 166] width 22 height 22
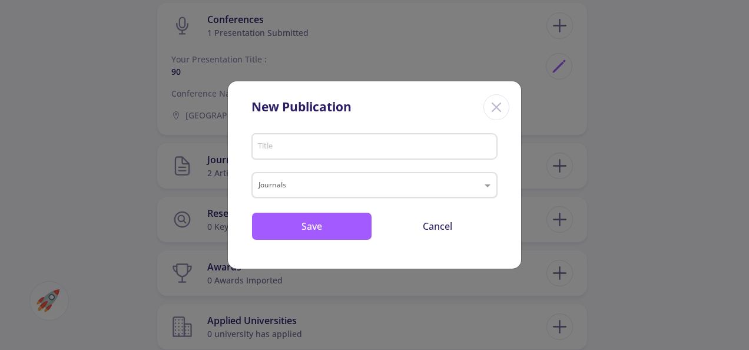
click at [343, 191] on input "text" at bounding box center [362, 186] width 208 height 14
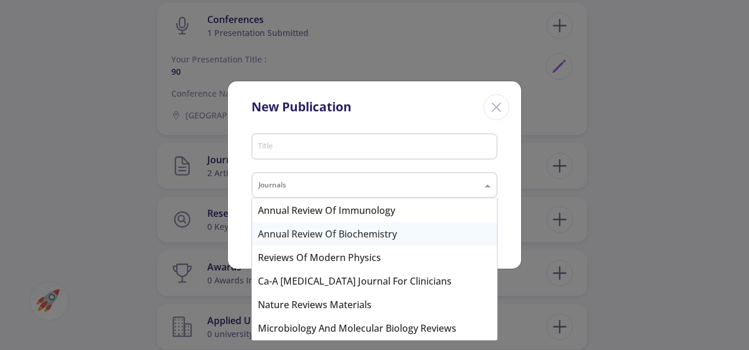
click at [343, 231] on div "Annual Review of Biochemistry" at bounding box center [374, 234] width 245 height 24
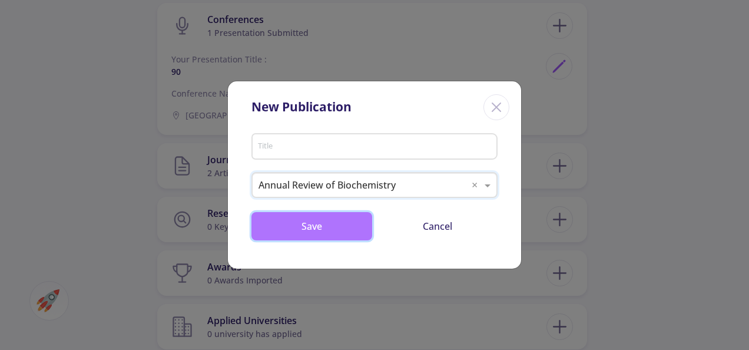
click at [318, 232] on button "Save" at bounding box center [311, 226] width 121 height 28
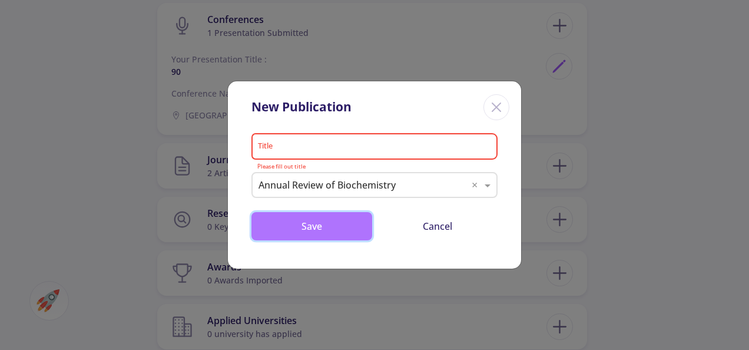
click at [311, 222] on button "Save" at bounding box center [311, 226] width 121 height 28
click at [320, 149] on input "Title" at bounding box center [376, 147] width 238 height 11
click at [492, 107] on icon "Close" at bounding box center [496, 107] width 19 height 19
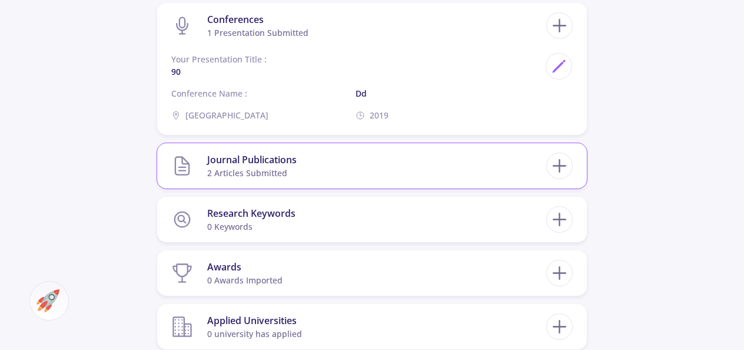
click at [497, 161] on section "Journal Publications 2 articles submitted" at bounding box center [358, 166] width 375 height 36
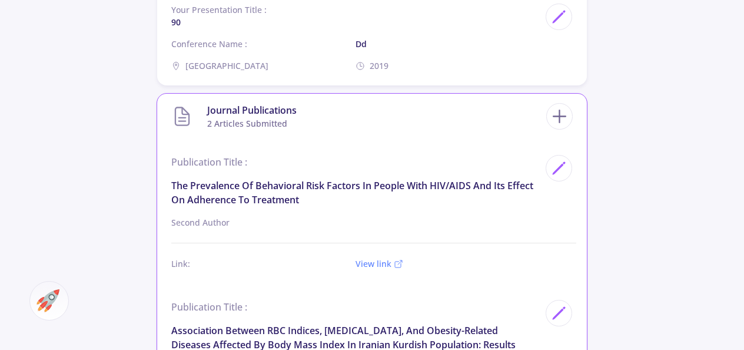
scroll to position [1348, 0]
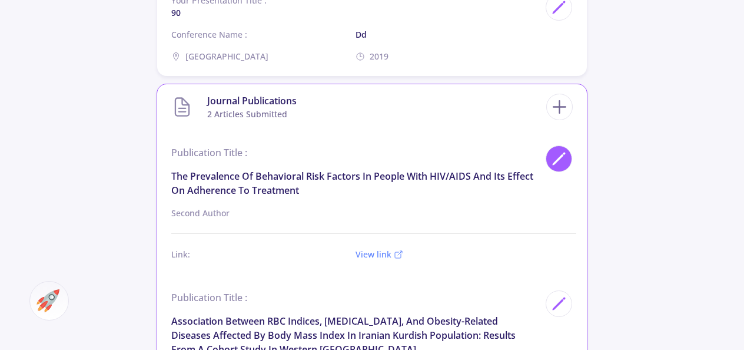
click at [555, 159] on icon at bounding box center [559, 159] width 16 height 16
type input "The Prevalence of Behavioral Risk Factors in People with HIV/AIDS and Its Effec…"
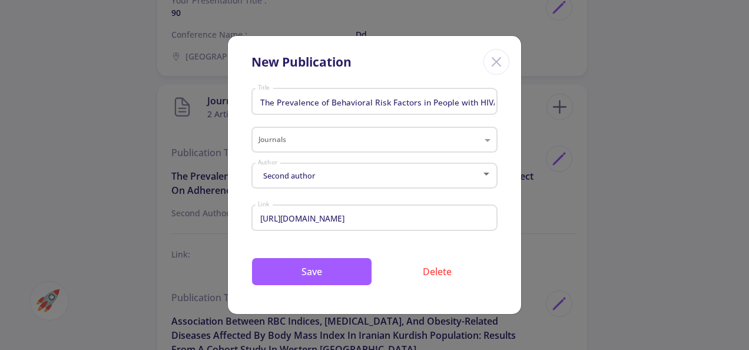
click at [351, 102] on input "The Prevalence of Behavioral Risk Factors in People with HIV/AIDS and Its Effec…" at bounding box center [376, 102] width 238 height 11
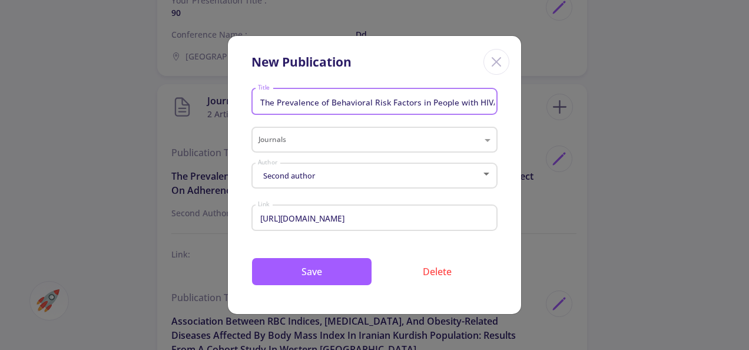
click at [351, 102] on input "The Prevalence of Behavioral Risk Factors in People with HIV/AIDS and Its Effec…" at bounding box center [376, 102] width 238 height 11
type input "uuuuuuuuuuu"
click at [302, 174] on span "Second author" at bounding box center [287, 175] width 55 height 11
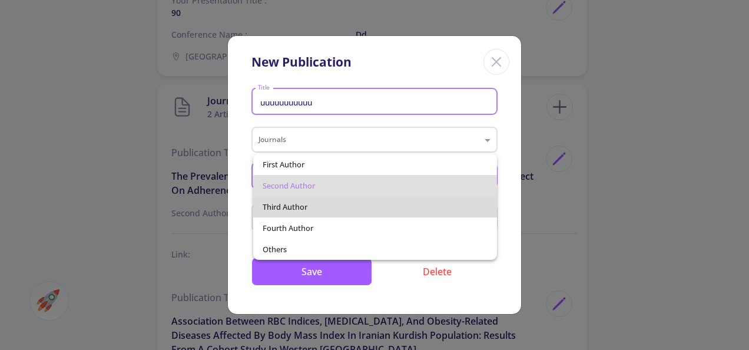
click at [301, 202] on span "Third author" at bounding box center [375, 206] width 224 height 21
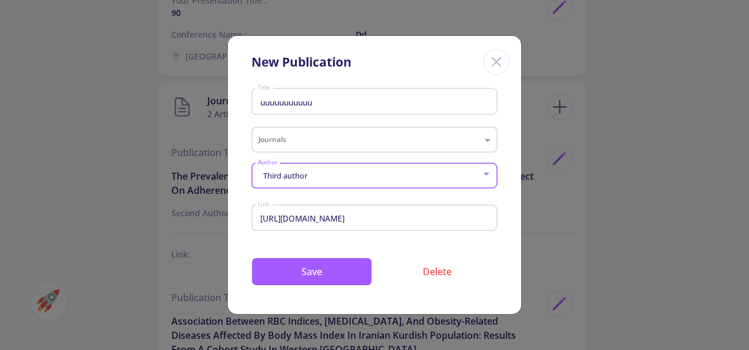
click at [300, 212] on div "https://doi.org/10.5114/hivar.2022.115863 Link" at bounding box center [374, 215] width 235 height 31
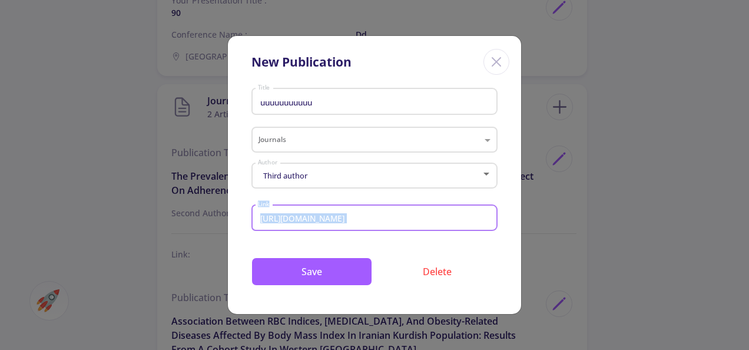
click at [300, 212] on div "https://doi.org/10.5114/hivar.2022.115863 Link" at bounding box center [374, 215] width 235 height 31
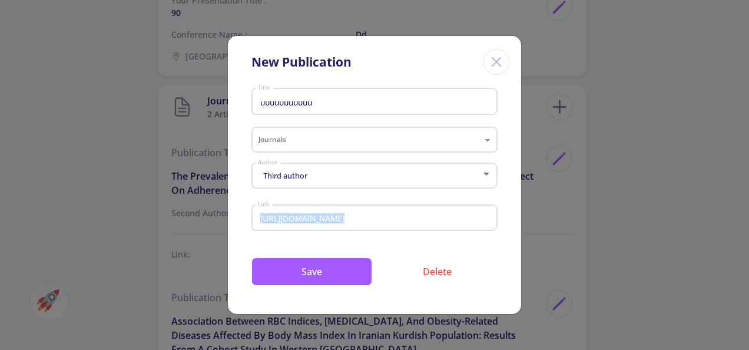
click at [300, 212] on div "https://doi.org/10.5114/hivar.2022.115863 Link" at bounding box center [374, 215] width 235 height 31
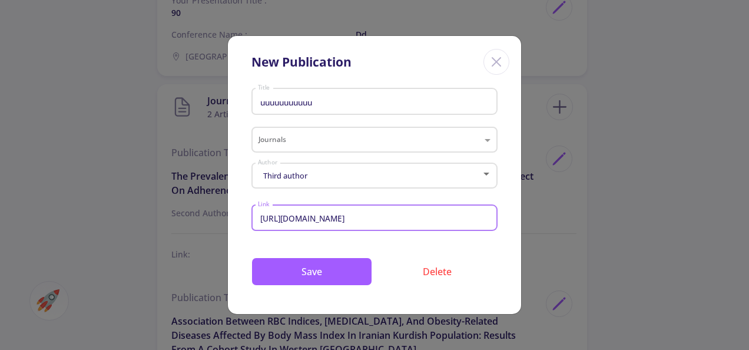
click at [299, 218] on input "https://doi.org/10.5114/hivar.2022.115863" at bounding box center [376, 218] width 238 height 11
click at [314, 218] on input "https://doi.org/10.5114/hivar.2022.115863" at bounding box center [376, 218] width 238 height 11
drag, startPoint x: 324, startPoint y: 219, endPoint x: 346, endPoint y: 217, distance: 22.5
click at [346, 217] on input "https://doi.org/10.5114/hivar.2022.115863" at bounding box center [376, 218] width 238 height 11
click at [346, 218] on input "https://doi.org/1777/hivar.2022.115863" at bounding box center [376, 218] width 238 height 11
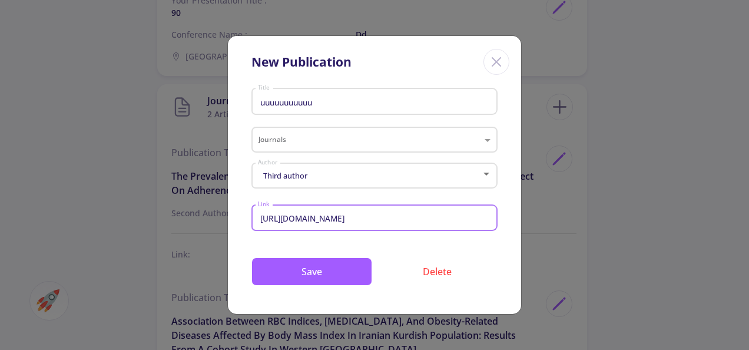
click at [346, 218] on input "https://doi.org/1777/hivar.2022.115863" at bounding box center [376, 218] width 238 height 11
click at [354, 220] on input "https://doi.org/1777/77.2022.115863" at bounding box center [376, 218] width 238 height 11
type input "https://doi.org/1777/7"
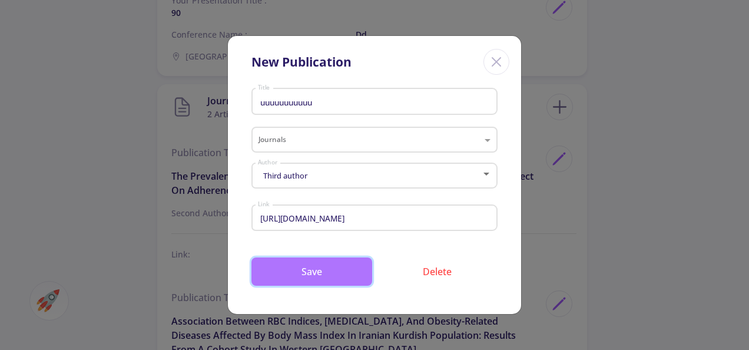
click at [340, 261] on button "Save" at bounding box center [311, 271] width 121 height 28
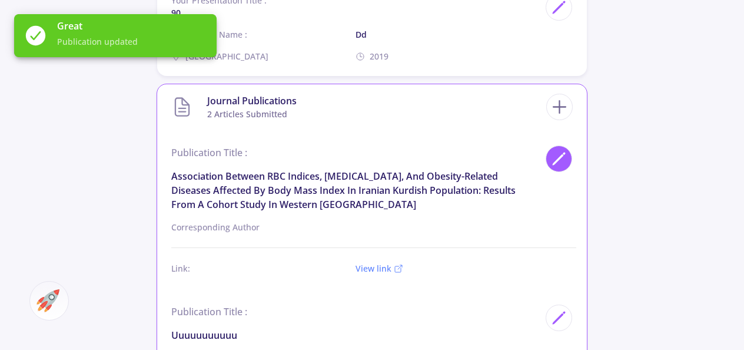
click at [564, 155] on icon at bounding box center [559, 159] width 16 height 16
type input "Association between RBC Indices, Anemia, and Obesity-Related Diseases Affected …"
type input "https://doi.org/10.1155/2021/9965728"
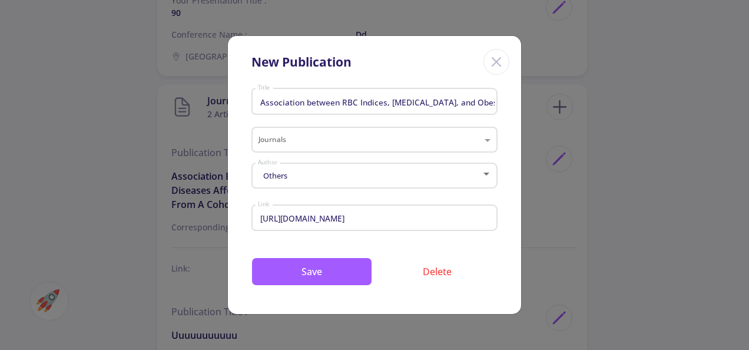
click at [321, 105] on input "Association between RBC Indices, Anemia, and Obesity-Related Diseases Affected …" at bounding box center [376, 102] width 238 height 11
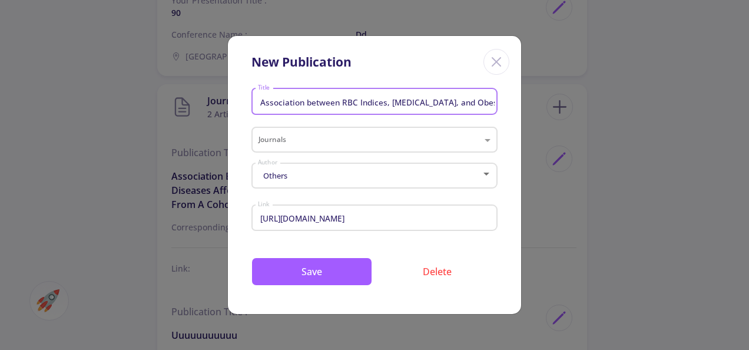
click at [321, 105] on input "Association between RBC Indices, Anemia, and Obesity-Related Diseases Affected …" at bounding box center [376, 102] width 238 height 11
type input "ew"
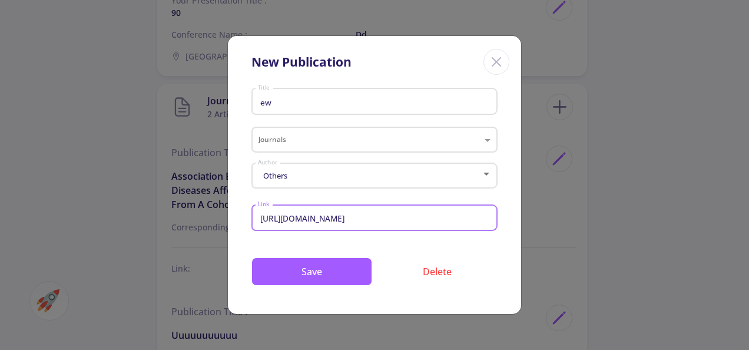
drag, startPoint x: 319, startPoint y: 219, endPoint x: 398, endPoint y: 217, distance: 79.5
click at [398, 217] on input "https://doi.org/10.1155/2021/9965728" at bounding box center [376, 218] width 238 height 11
type input "https://doi.org/58"
click at [337, 263] on button "Save" at bounding box center [311, 271] width 121 height 28
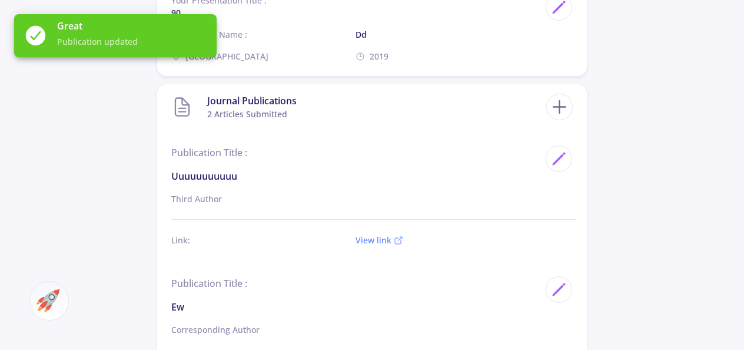
scroll to position [1407, 0]
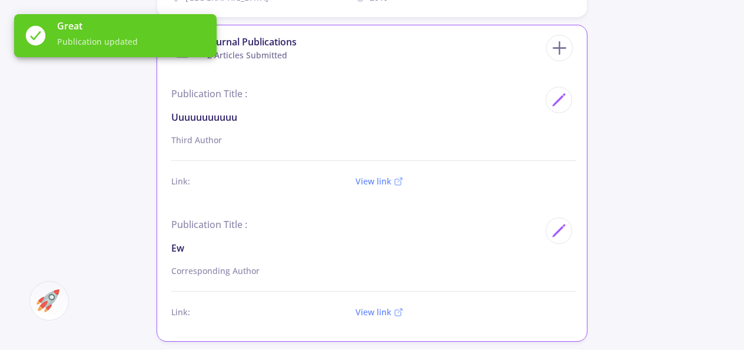
click at [377, 186] on p "View link" at bounding box center [373, 181] width 36 height 12
click at [377, 181] on link "View link" at bounding box center [373, 180] width 36 height 11
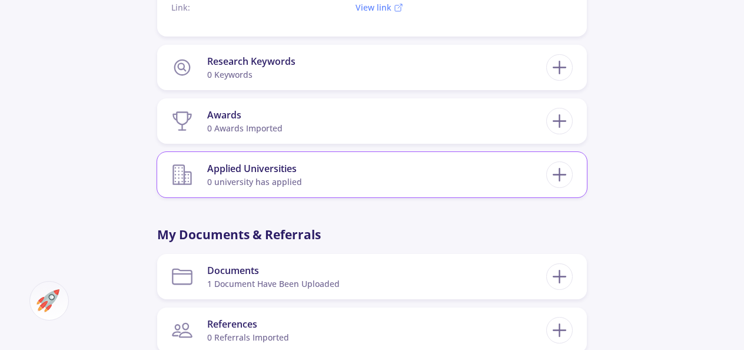
scroll to position [1760, 0]
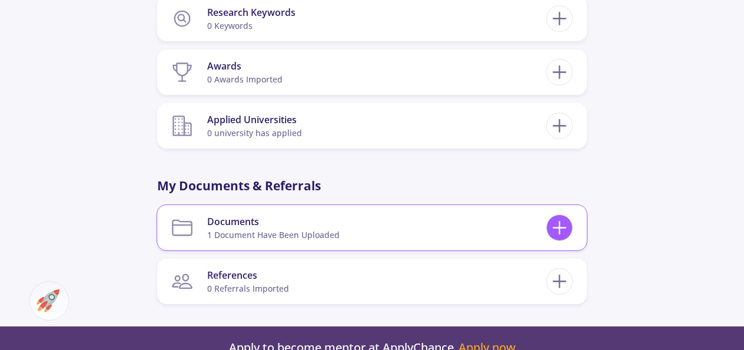
click at [566, 235] on icon at bounding box center [560, 228] width 22 height 22
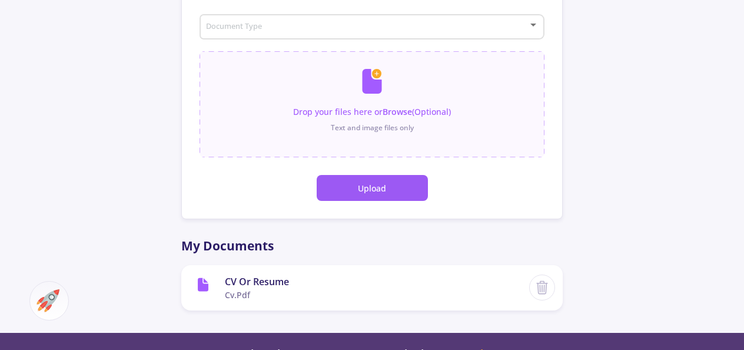
scroll to position [177, 0]
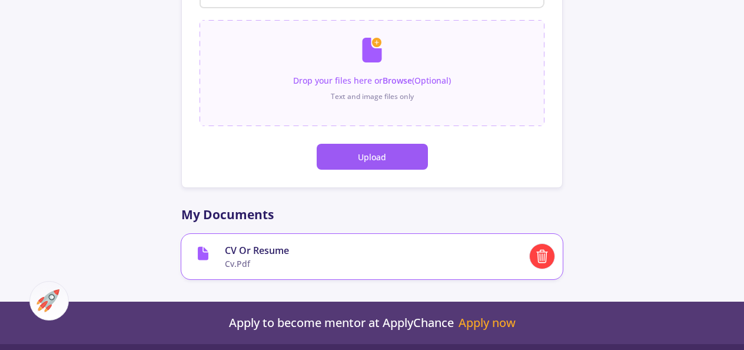
click at [540, 254] on line at bounding box center [540, 257] width 0 height 6
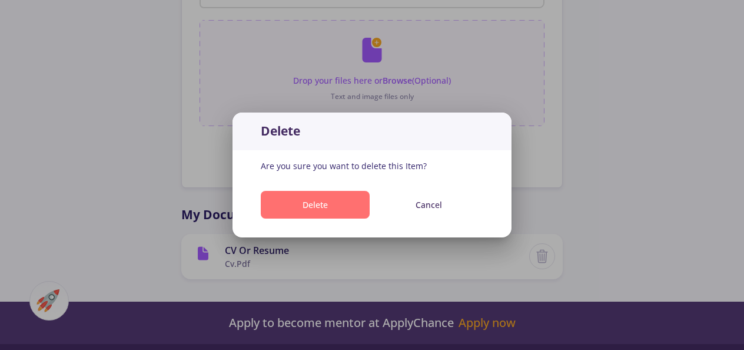
click at [335, 204] on button "Delete" at bounding box center [315, 205] width 109 height 28
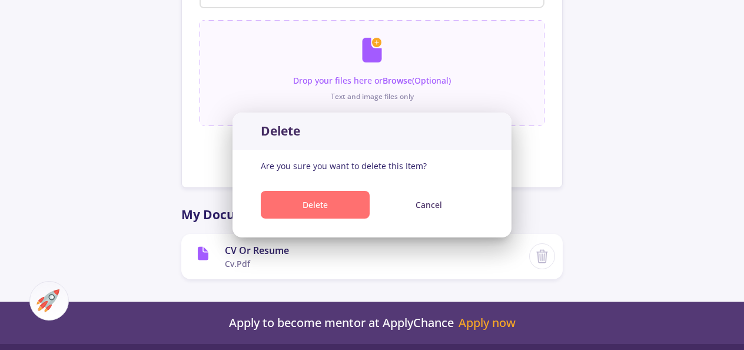
scroll to position [177, 0]
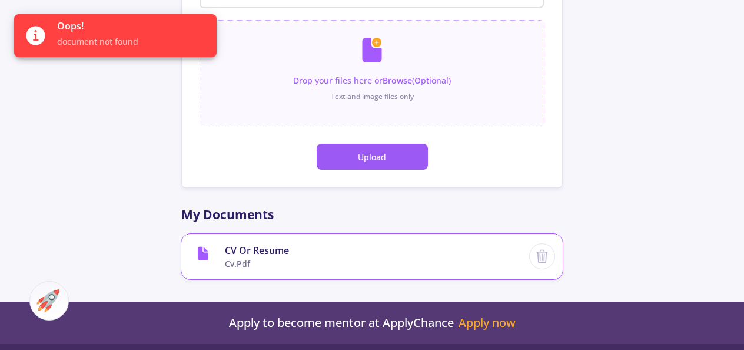
click at [205, 257] on icon at bounding box center [203, 254] width 11 height 14
click at [240, 252] on span "CV or Resume" at bounding box center [372, 250] width 294 height 14
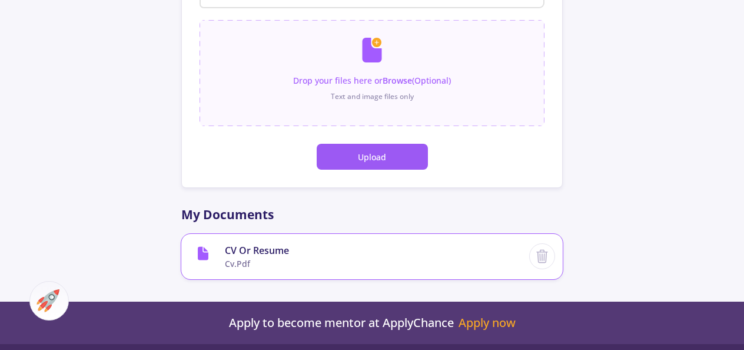
click at [247, 263] on span "cv.pdf" at bounding box center [372, 263] width 294 height 12
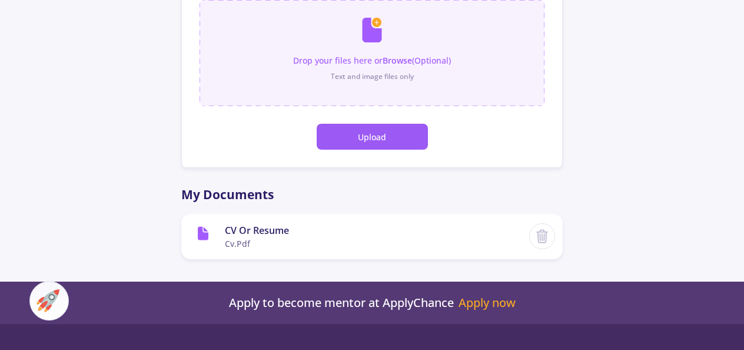
scroll to position [294, 0]
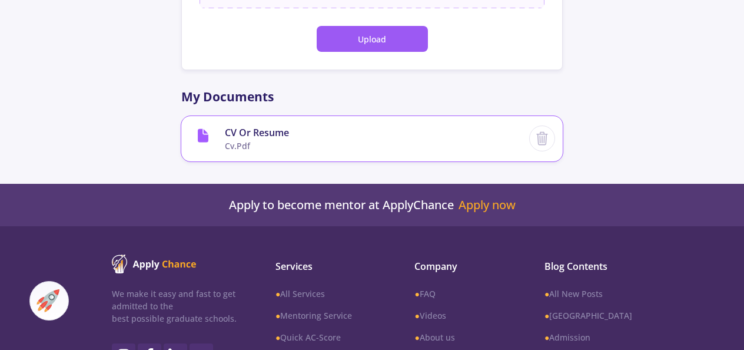
click at [400, 151] on span "cv.pdf" at bounding box center [372, 145] width 294 height 12
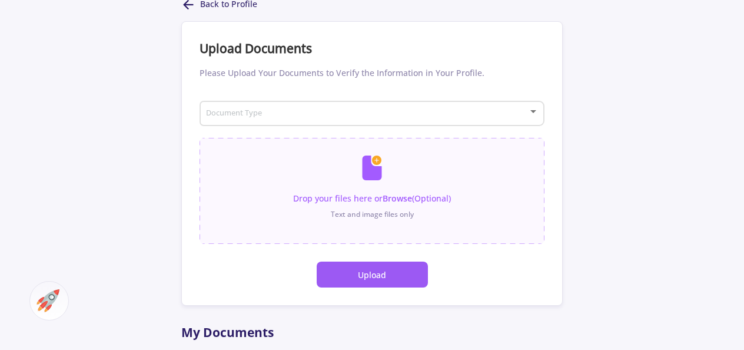
scroll to position [0, 0]
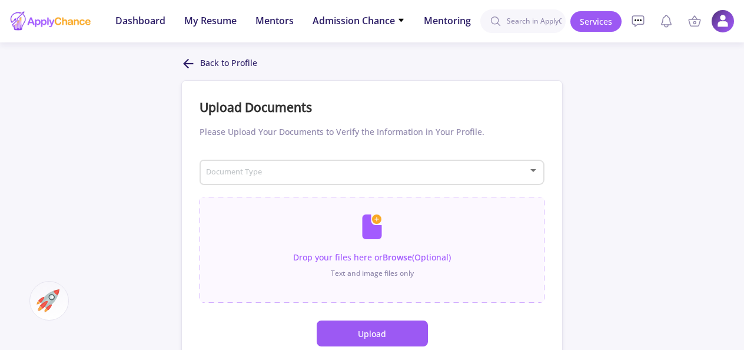
click at [197, 68] on div "Back to Profile" at bounding box center [371, 64] width 381 height 14
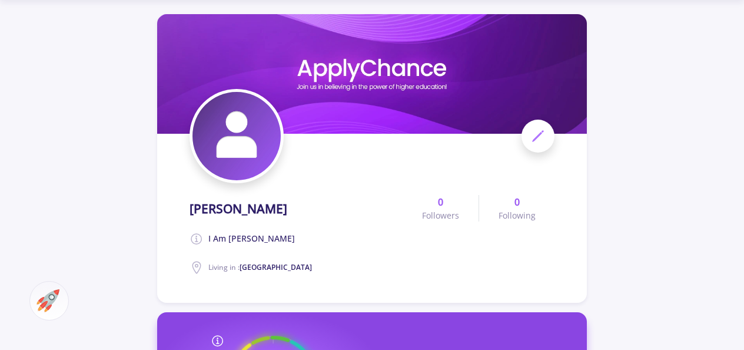
scroll to position [59, 0]
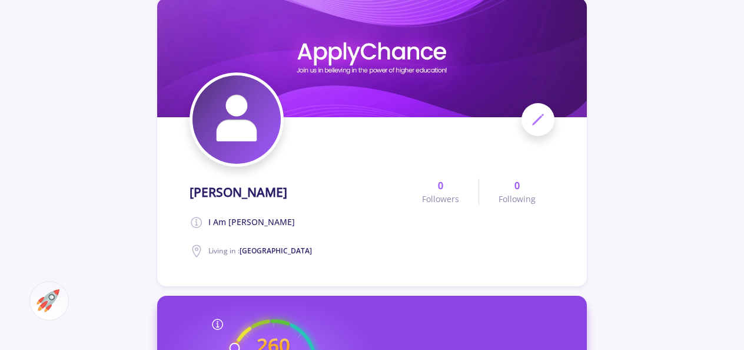
click at [541, 112] on icon at bounding box center [538, 119] width 14 height 14
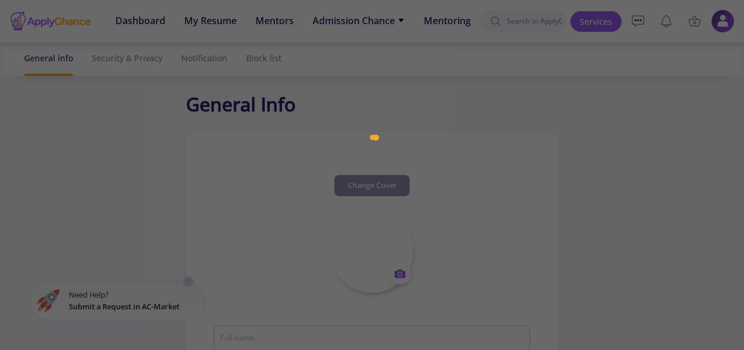
type input "[PERSON_NAME]"
type textarea "I am Atefeh Moradi"
type input "[GEOGRAPHIC_DATA]"
type input "70807c61-d616-414b-8e2c-64e7ae8c89b1"
type input "atefehmoradi324@gmail.com"
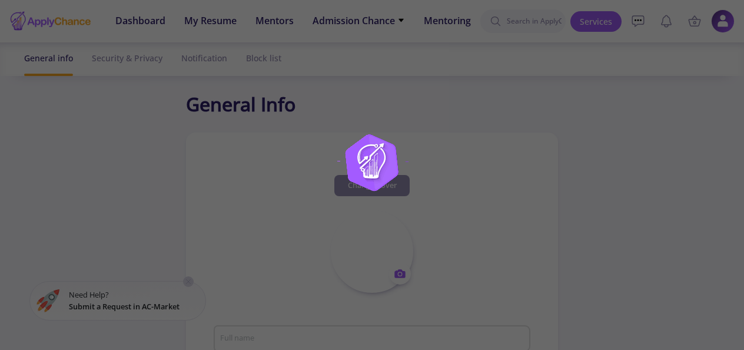
type input "live:.cid.d077adfcfe4b746"
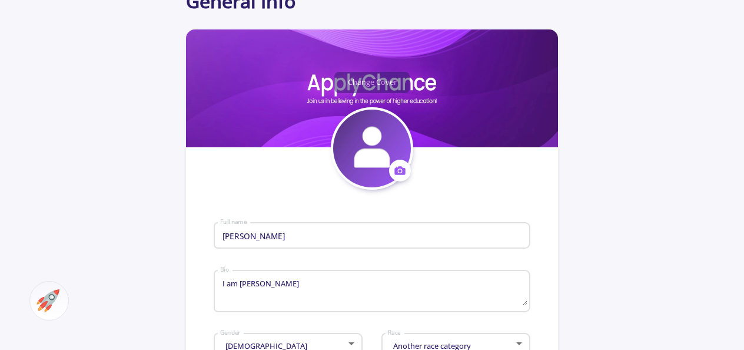
scroll to position [177, 0]
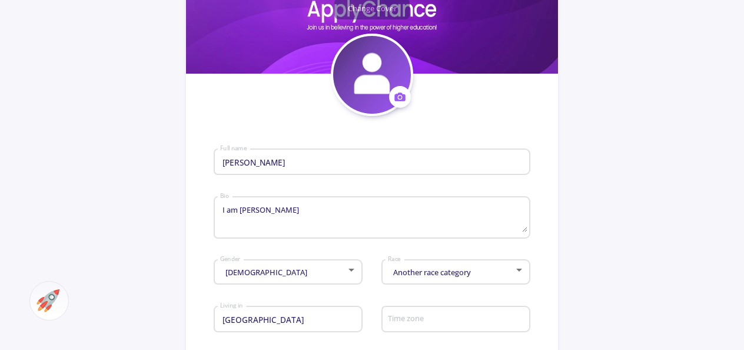
click at [258, 160] on input "[PERSON_NAME]" at bounding box center [374, 162] width 308 height 11
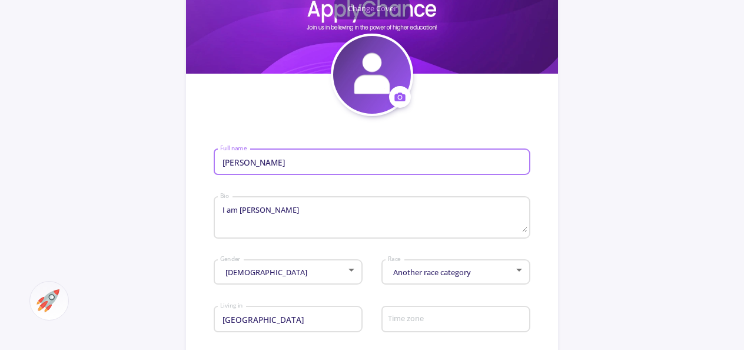
click at [258, 160] on input "[PERSON_NAME]" at bounding box center [374, 162] width 308 height 11
type input "opppa"
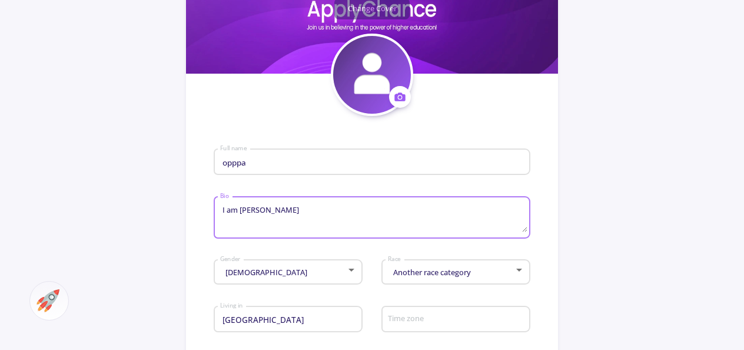
click at [294, 210] on textarea "I am Atefeh Moradi" at bounding box center [374, 218] width 308 height 28
click at [293, 210] on textarea "I am Atefeh Moradi" at bounding box center [374, 218] width 308 height 28
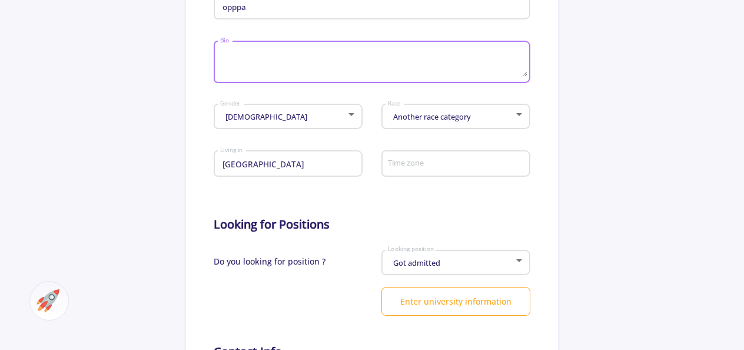
scroll to position [353, 0]
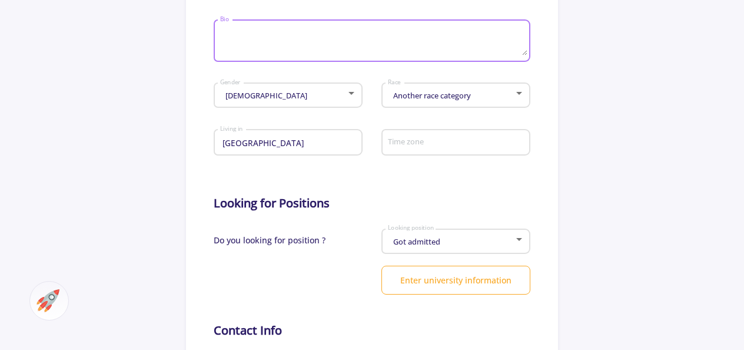
click at [288, 142] on input "[GEOGRAPHIC_DATA]" at bounding box center [290, 143] width 140 height 11
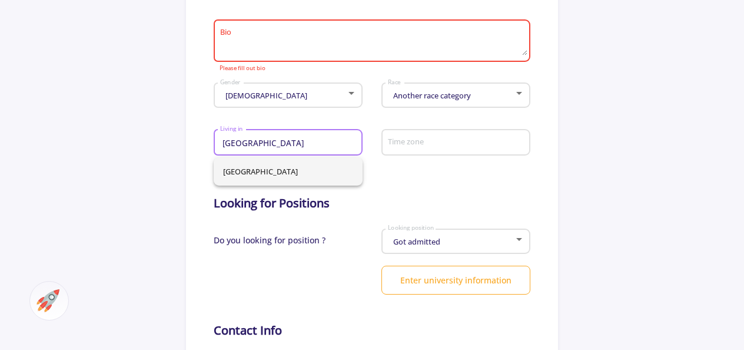
click at [288, 142] on input "[GEOGRAPHIC_DATA]" at bounding box center [290, 143] width 140 height 11
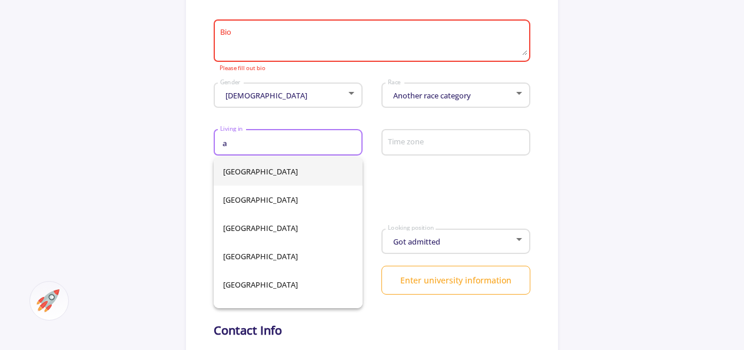
click at [285, 158] on span "Afghanistan" at bounding box center [288, 171] width 130 height 28
type input "Afghanistan"
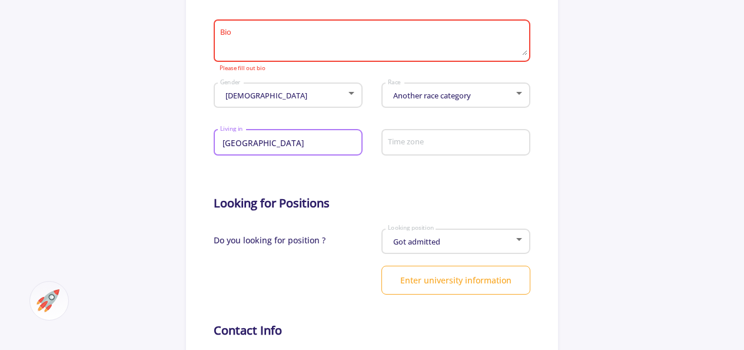
click at [236, 39] on textarea "Bio" at bounding box center [374, 42] width 308 height 28
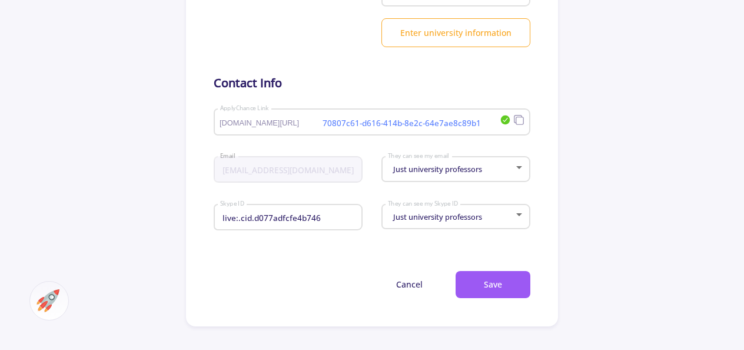
scroll to position [706, 0]
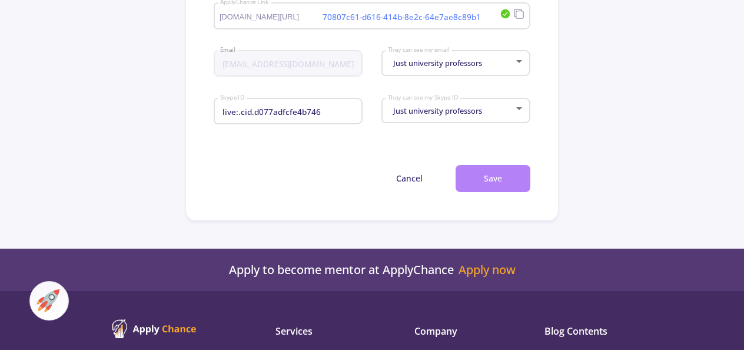
type textarea "io"
click at [468, 174] on button "Save" at bounding box center [493, 179] width 75 height 28
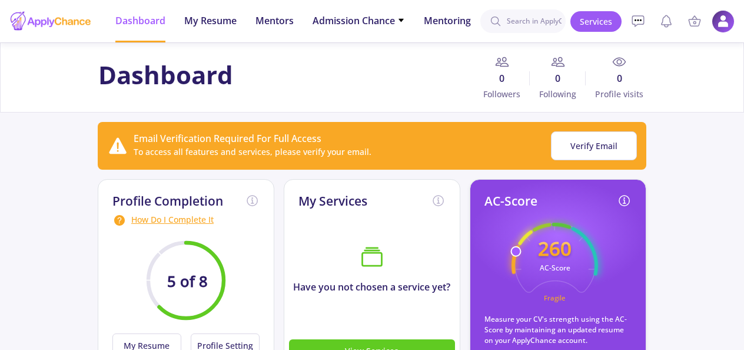
click at [723, 27] on img at bounding box center [723, 21] width 23 height 23
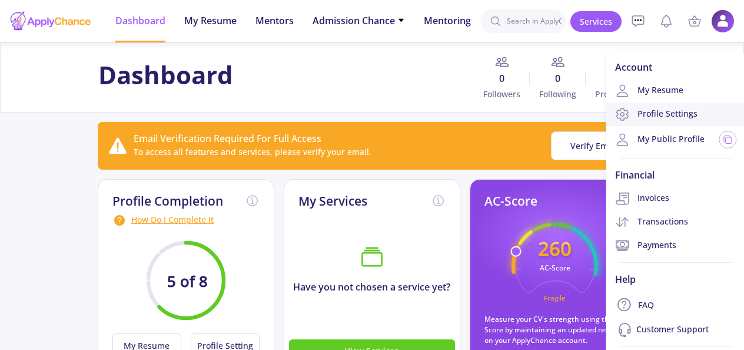
click at [676, 115] on link "Profile Settings" at bounding box center [676, 114] width 140 height 24
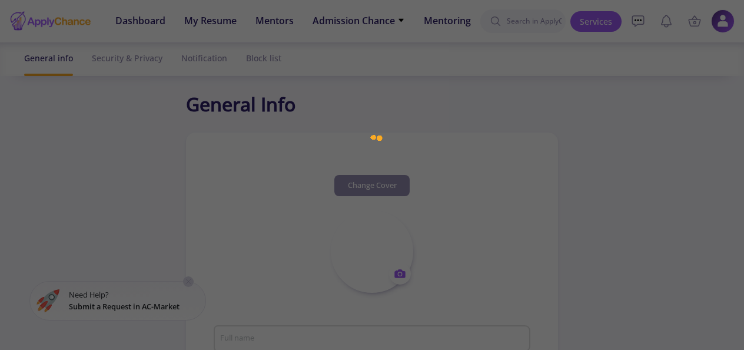
type input "opppa"
type textarea "io"
type input "Afghanistan"
type input "70807c61-d616-414b-8e2c-64e7ae8c89b1"
type input "atefehmoradi324@gmail.com"
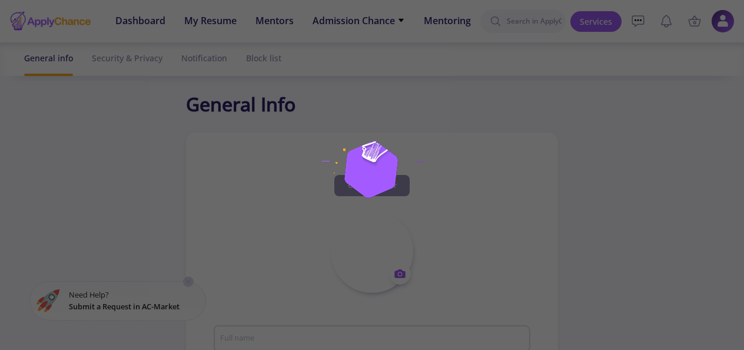
type input "live:.cid.d077adfcfe4b746"
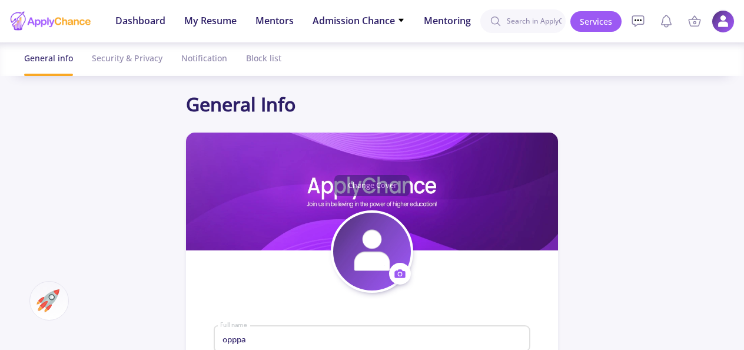
click at [722, 25] on img at bounding box center [723, 21] width 23 height 23
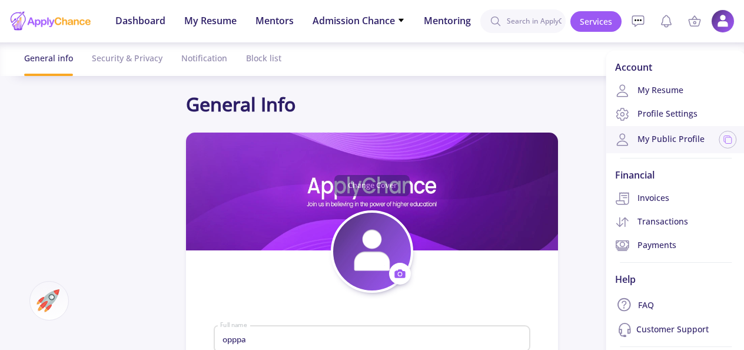
click at [652, 131] on div "My Public Profile" at bounding box center [676, 139] width 140 height 27
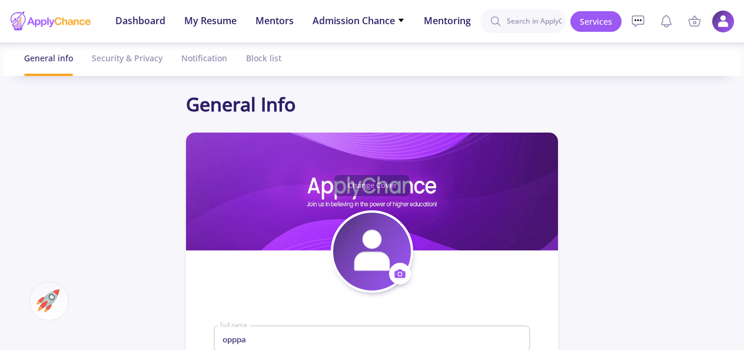
click at [714, 14] on img at bounding box center [723, 21] width 23 height 23
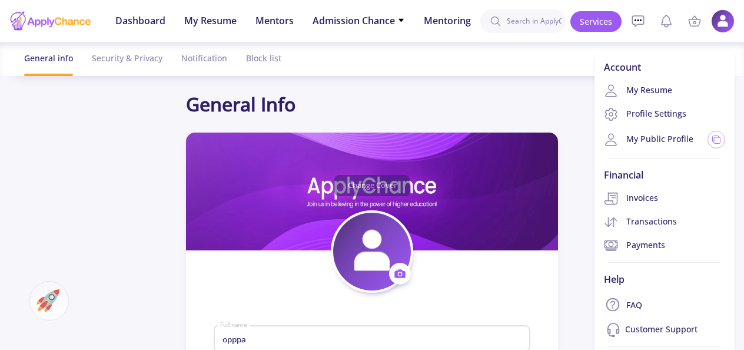
scroll to position [59, 0]
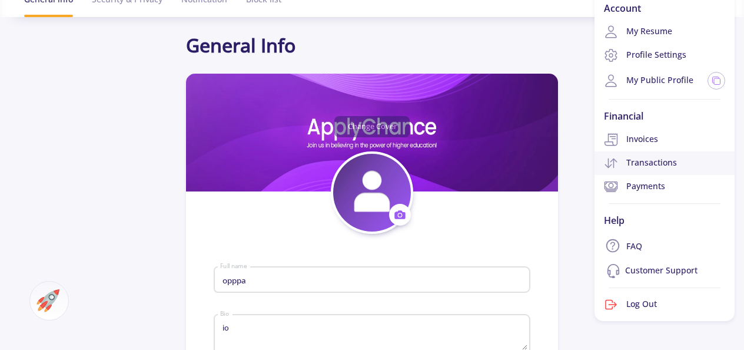
click at [659, 161] on link "Transactions" at bounding box center [664, 163] width 140 height 24
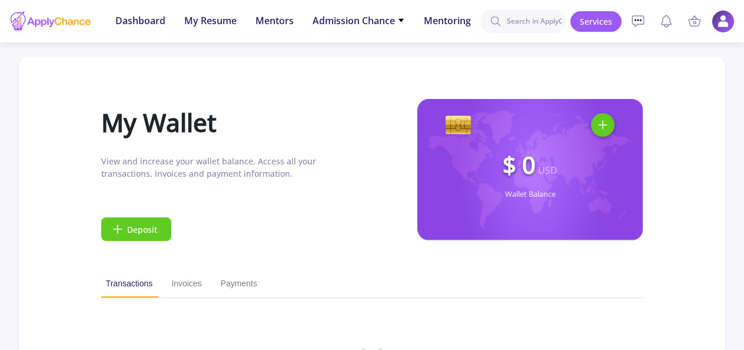
click at [719, 25] on img at bounding box center [723, 21] width 23 height 23
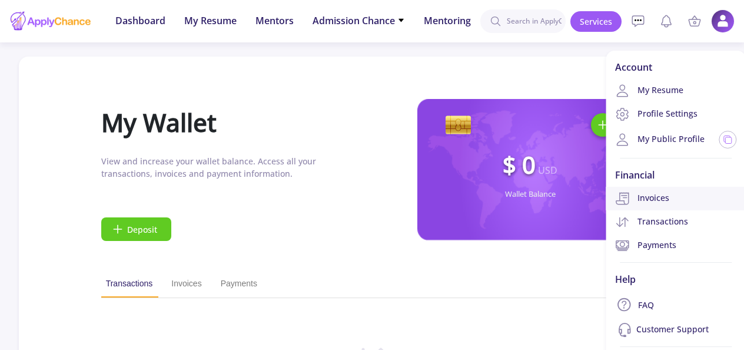
click at [672, 195] on link "Invoices" at bounding box center [676, 199] width 140 height 24
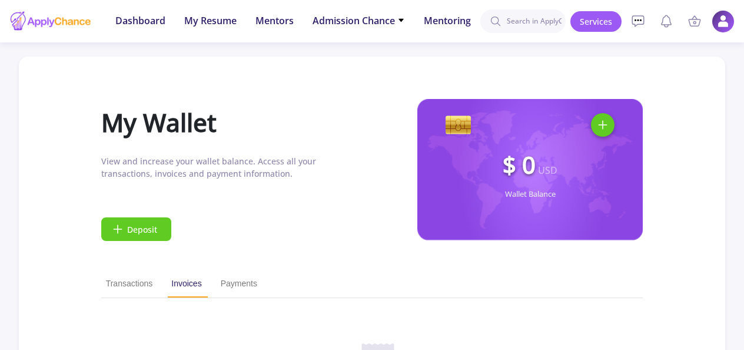
click at [726, 25] on img at bounding box center [723, 21] width 23 height 23
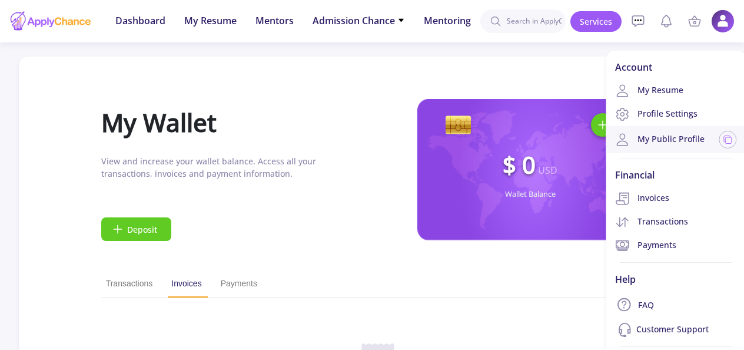
click at [676, 142] on link "My Public Profile" at bounding box center [659, 139] width 89 height 14
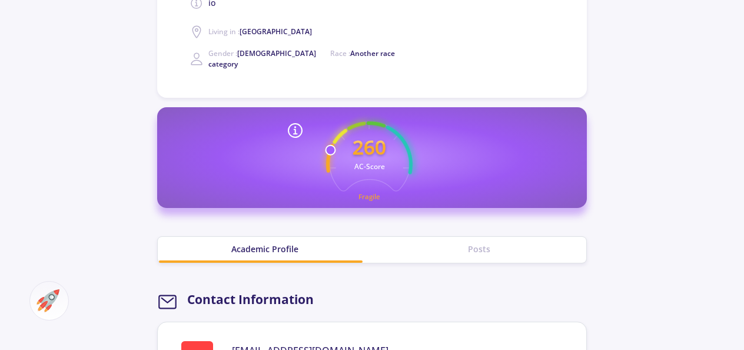
scroll to position [294, 0]
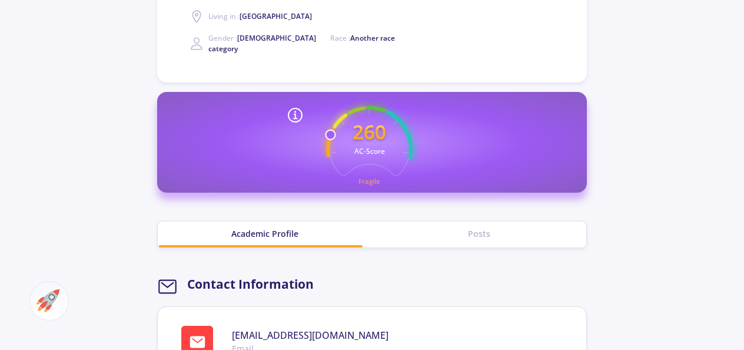
click at [480, 227] on div "Posts" at bounding box center [479, 233] width 214 height 12
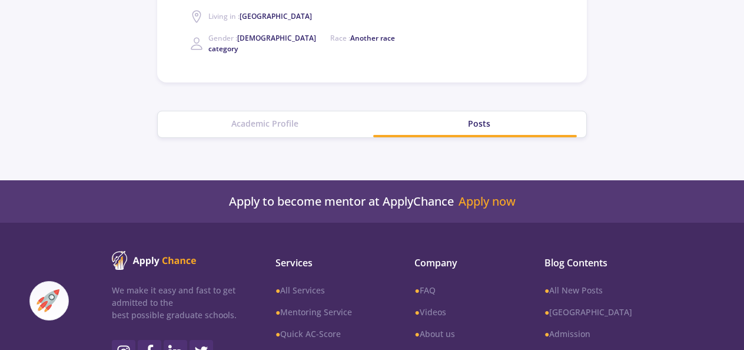
click at [274, 117] on div "Academic Profile" at bounding box center [265, 123] width 214 height 12
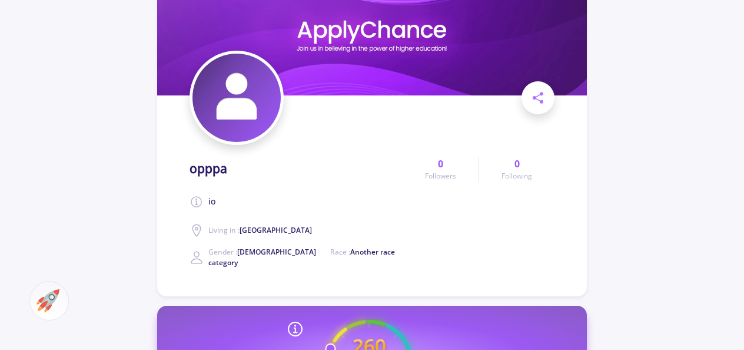
scroll to position [0, 0]
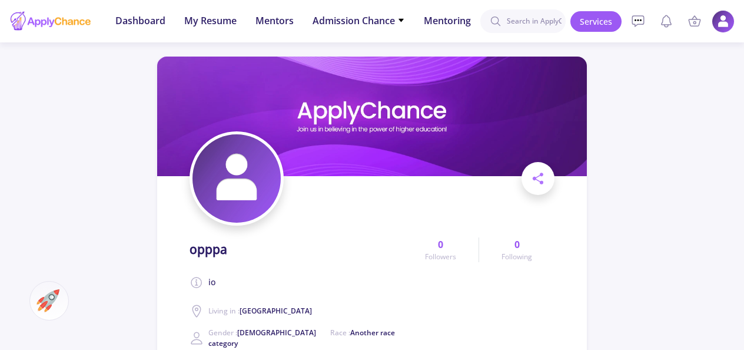
click at [729, 21] on img at bounding box center [723, 21] width 23 height 23
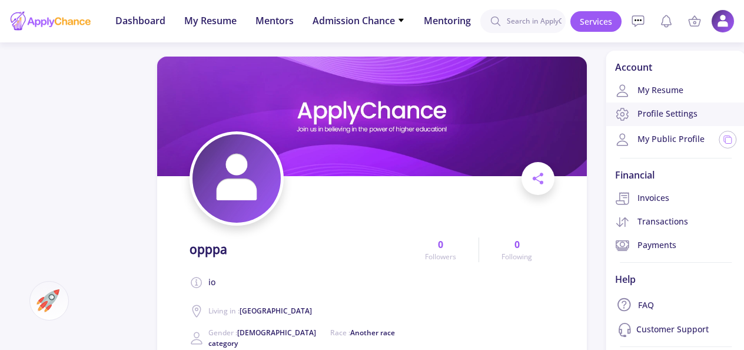
click at [658, 109] on link "Profile Settings" at bounding box center [676, 114] width 140 height 24
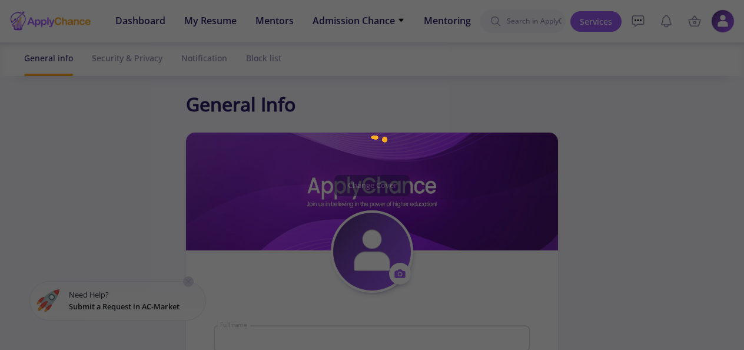
type input "opppa"
type textarea "io"
type input "Afghanistan"
type input "70807c61-d616-414b-8e2c-64e7ae8c89b1"
type input "atefehmoradi324@gmail.com"
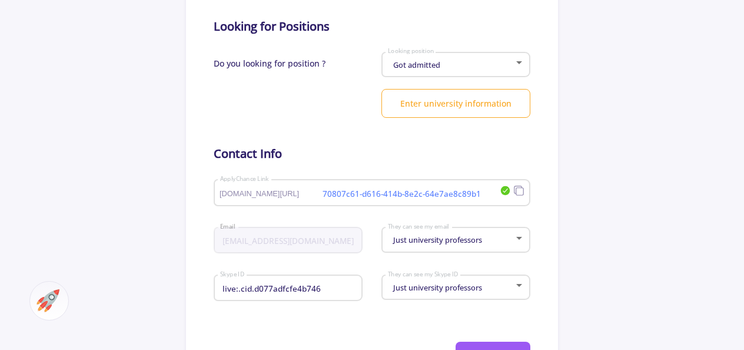
scroll to position [589, 0]
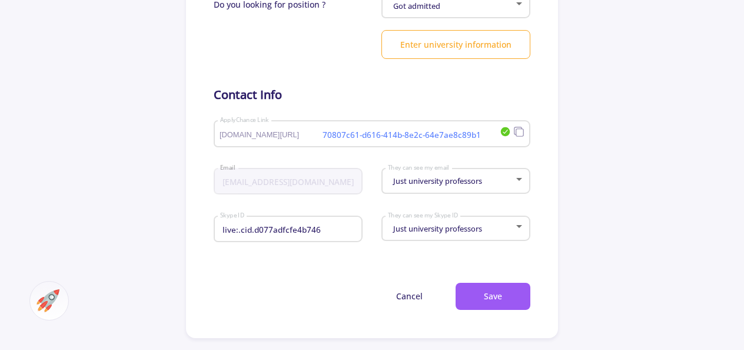
click at [454, 185] on span "Just university professors" at bounding box center [436, 180] width 92 height 11
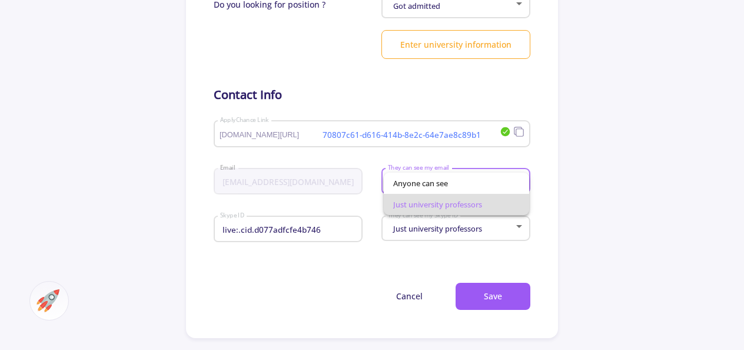
click at [454, 200] on span "Just university professors" at bounding box center [456, 204] width 127 height 21
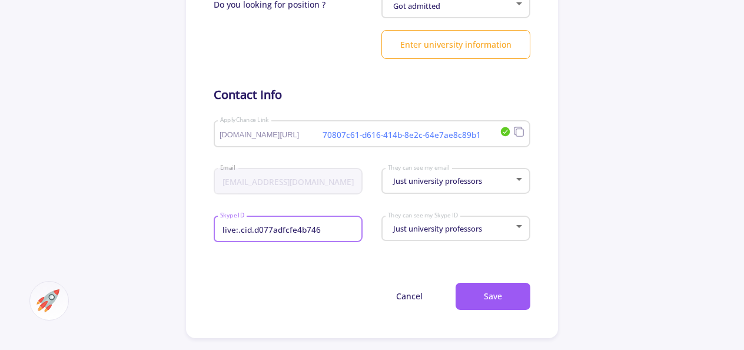
click at [299, 227] on input "live:.cid.d077adfcfe4b746" at bounding box center [290, 229] width 140 height 11
click at [284, 234] on input "live:.cid.d077adfcfe4b746" at bounding box center [290, 229] width 140 height 11
drag, startPoint x: 320, startPoint y: 232, endPoint x: 267, endPoint y: 234, distance: 52.4
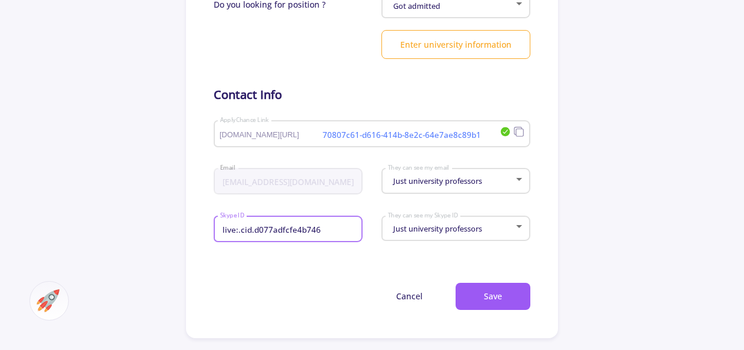
click at [267, 234] on input "live:.cid.d077adfcfe4b746" at bounding box center [290, 229] width 140 height 11
type input "live:.cid.d076777"
click at [404, 237] on div "Just university professors They can see my Skype ID" at bounding box center [455, 225] width 137 height 29
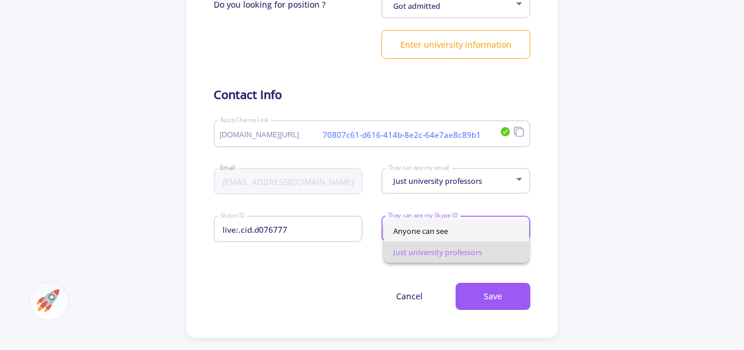
click at [404, 237] on span "Anyone can see" at bounding box center [456, 230] width 127 height 21
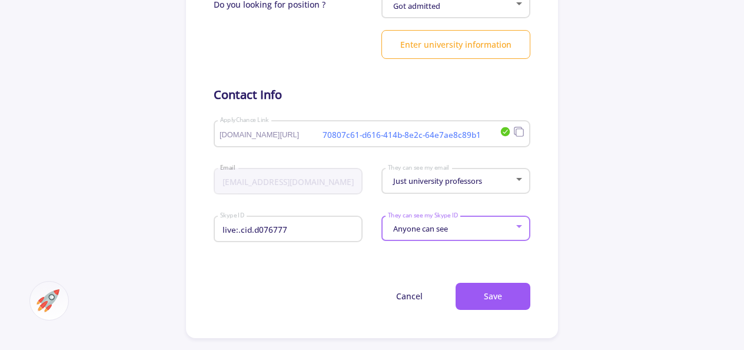
click at [397, 185] on span "Just university professors" at bounding box center [436, 180] width 92 height 11
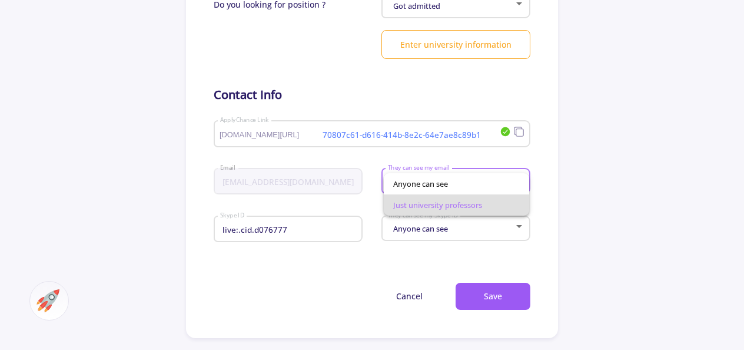
scroll to position [530, 0]
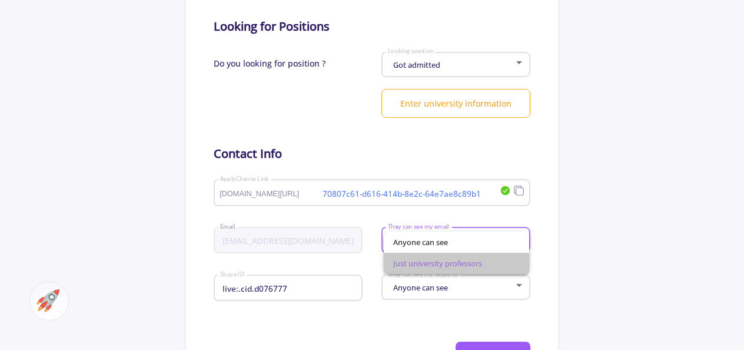
click at [422, 266] on span "Just university professors" at bounding box center [456, 262] width 127 height 21
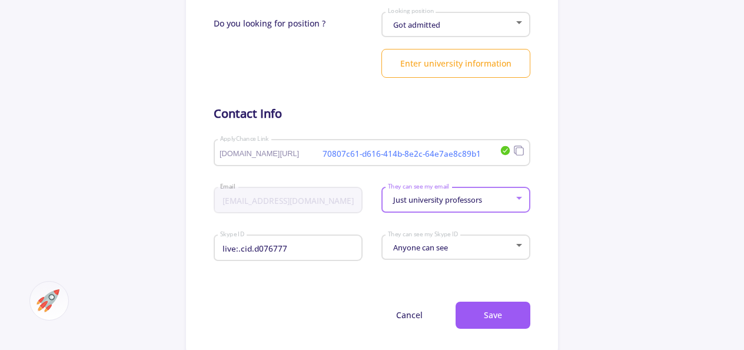
scroll to position [589, 0]
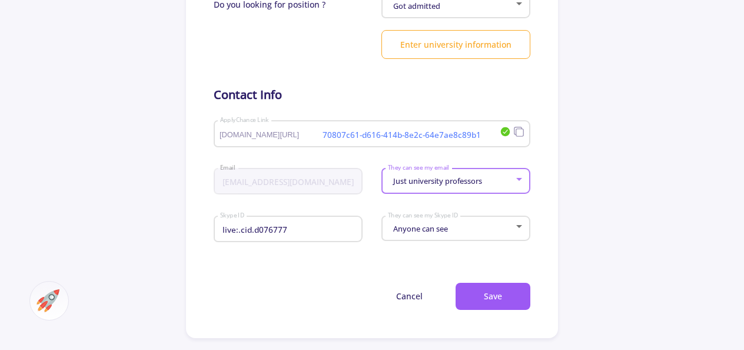
click at [416, 230] on span "Anyone can see" at bounding box center [419, 228] width 58 height 11
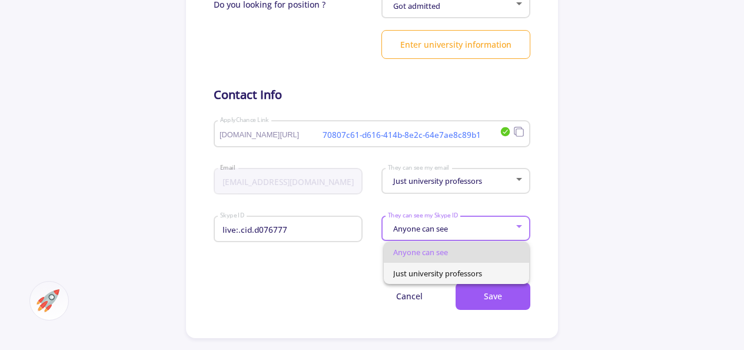
click at [412, 267] on span "Just university professors" at bounding box center [456, 273] width 127 height 21
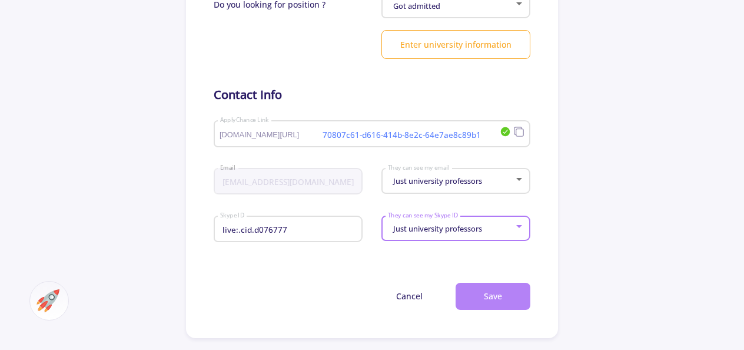
click at [480, 291] on button "Save" at bounding box center [493, 297] width 75 height 28
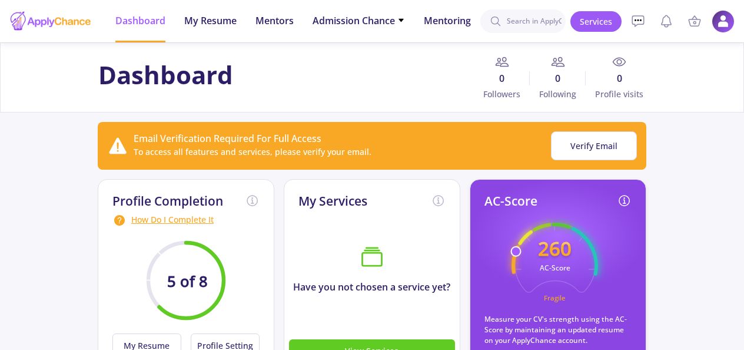
click at [726, 24] on img at bounding box center [723, 21] width 23 height 23
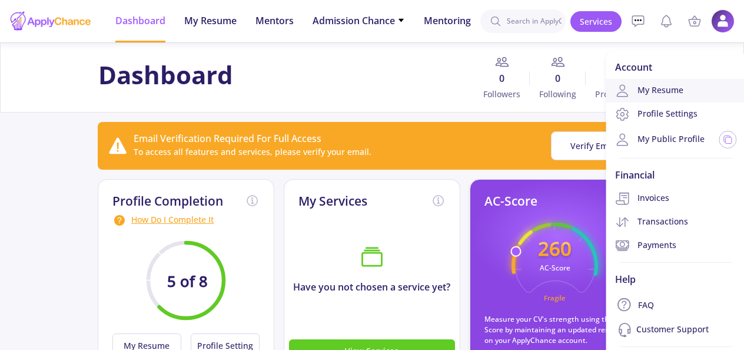
click at [677, 81] on link "My Resume" at bounding box center [676, 91] width 140 height 24
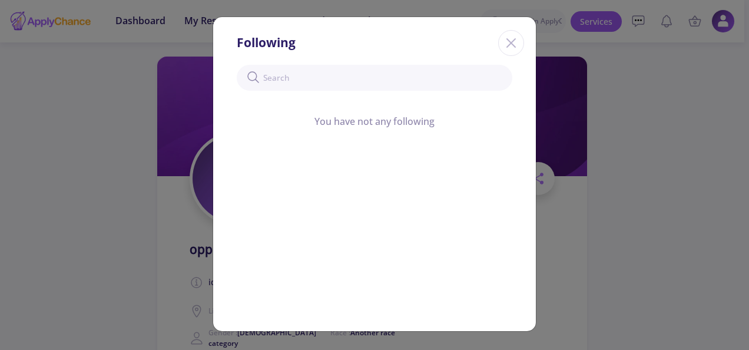
click at [507, 44] on icon "Close" at bounding box center [510, 43] width 19 height 19
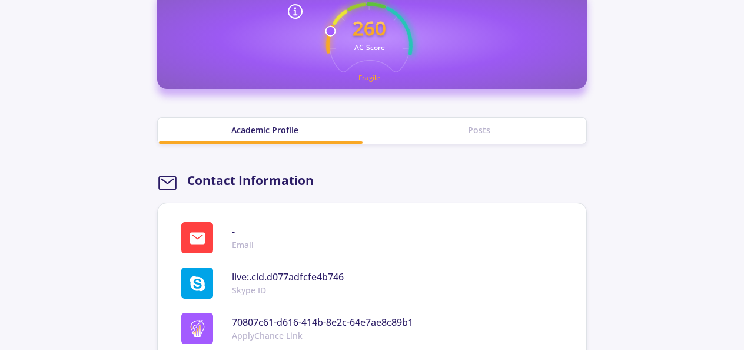
scroll to position [530, 0]
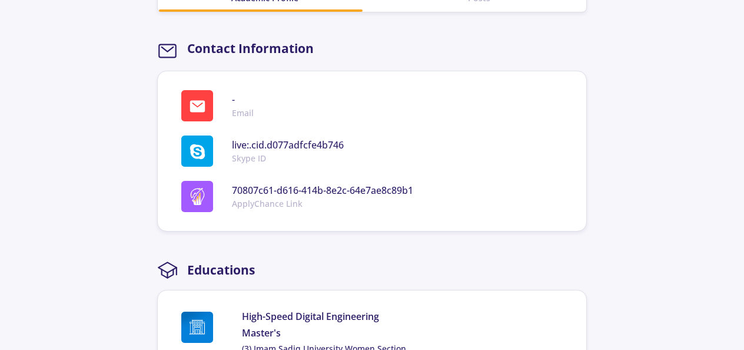
click at [311, 140] on span "live:.cid.d077adfcfe4b746" at bounding box center [288, 145] width 112 height 14
click at [208, 138] on span at bounding box center [197, 150] width 32 height 31
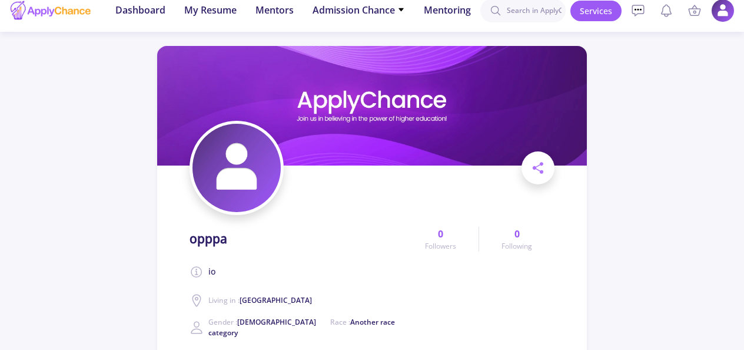
scroll to position [0, 0]
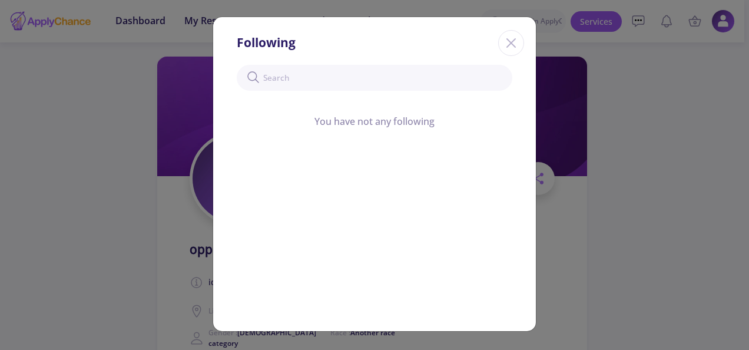
click at [519, 34] on icon "Close" at bounding box center [510, 43] width 19 height 19
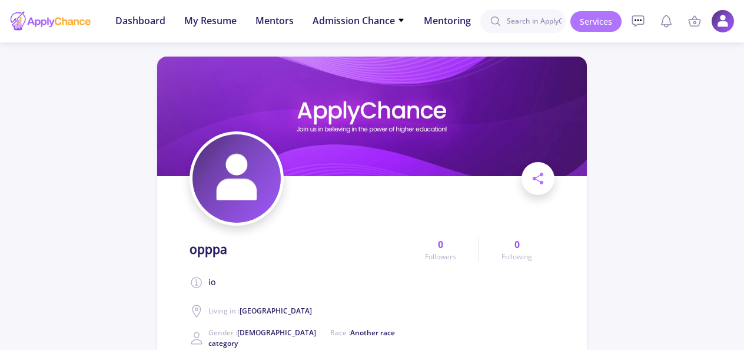
click at [597, 23] on link "Services" at bounding box center [595, 21] width 51 height 21
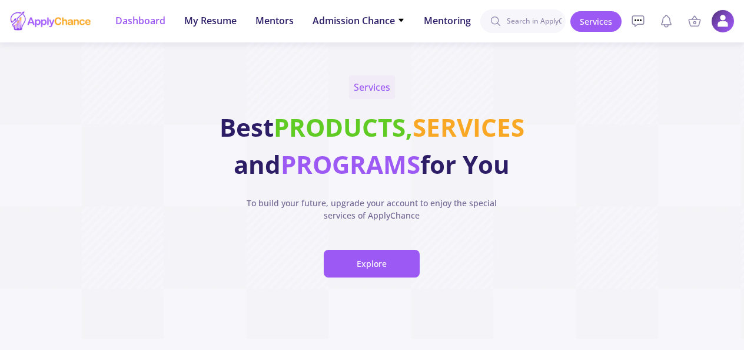
click at [147, 25] on span "Dashboard" at bounding box center [140, 21] width 50 height 14
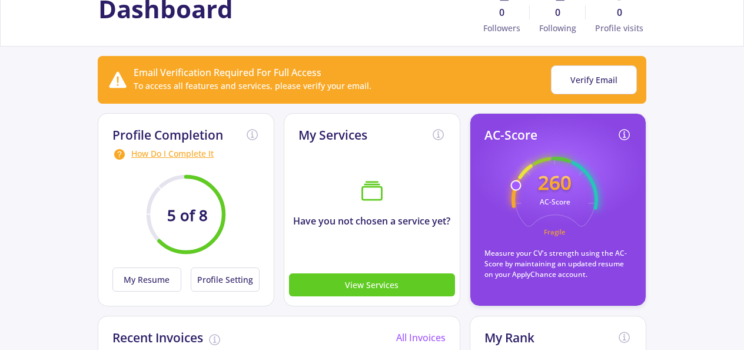
scroll to position [118, 0]
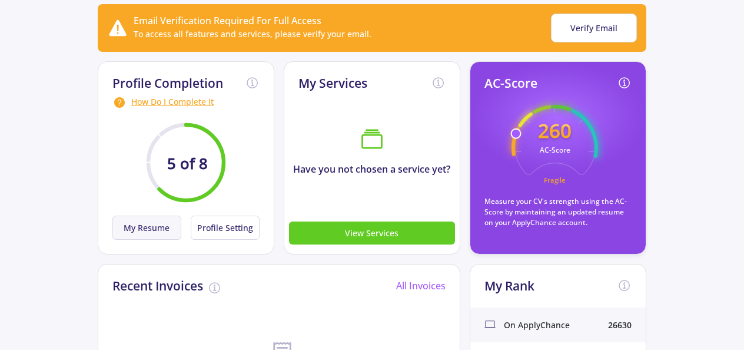
click at [149, 227] on button "My Resume" at bounding box center [146, 227] width 69 height 24
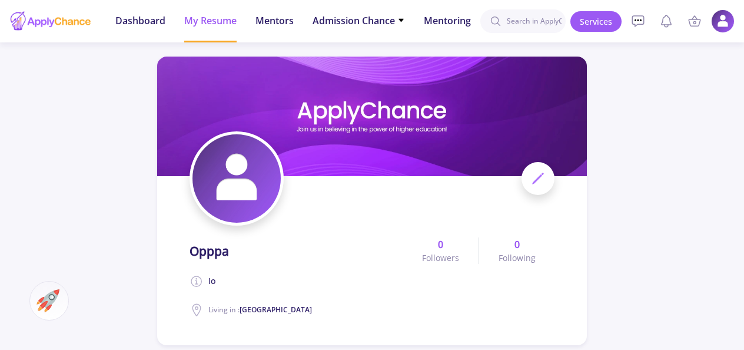
click at [191, 26] on span "My Resume" at bounding box center [210, 21] width 52 height 14
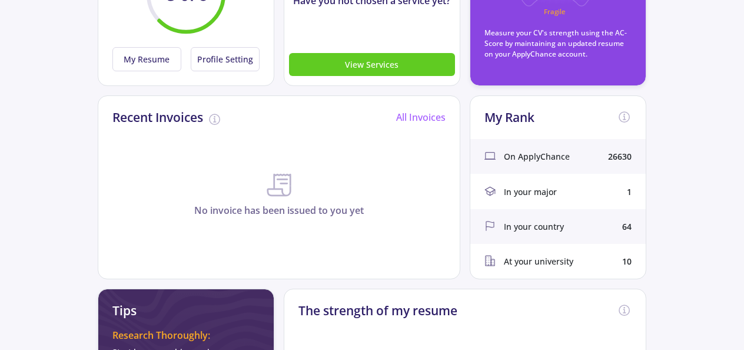
scroll to position [294, 0]
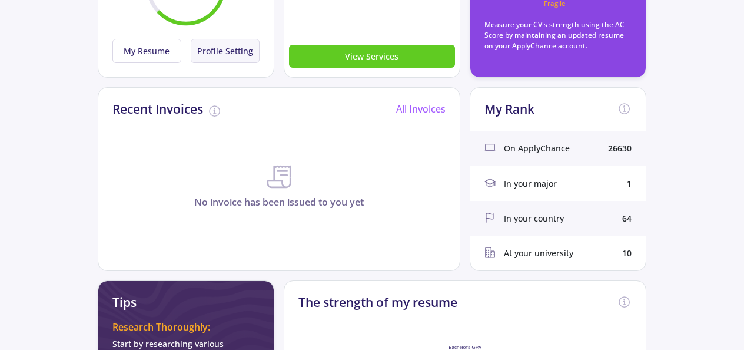
click at [228, 49] on button "Profile Setting" at bounding box center [225, 51] width 69 height 24
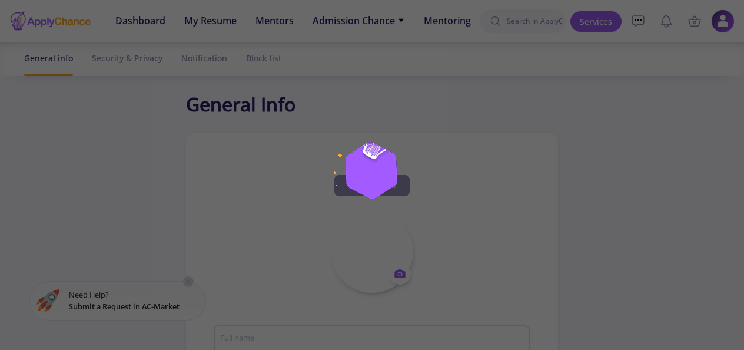
type input "opppa"
type textarea "io"
type input "Afghanistan"
type input "70807c61-d616-414b-8e2c-64e7ae8c89b1"
type input "atefehmoradi324@gmail.com"
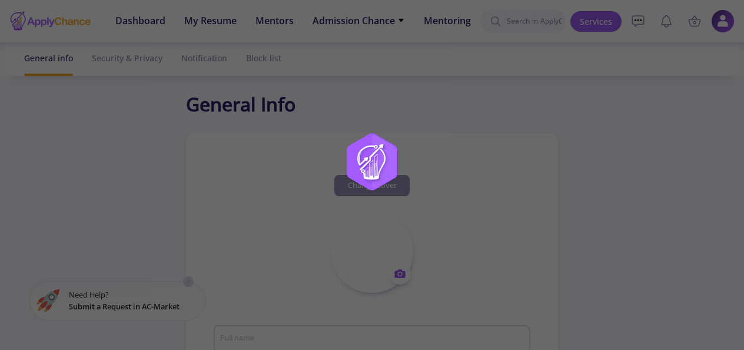
type input "live:.cid.d076777"
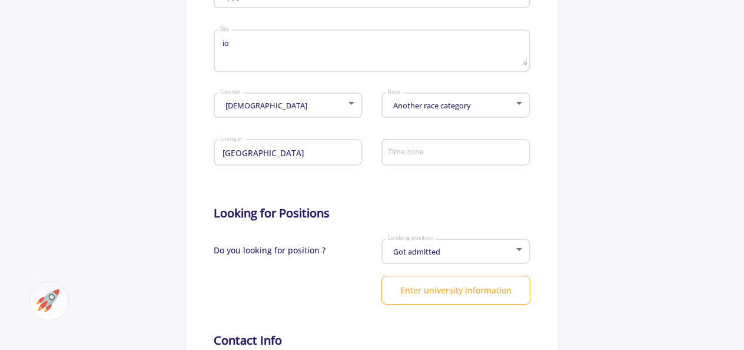
scroll to position [530, 0]
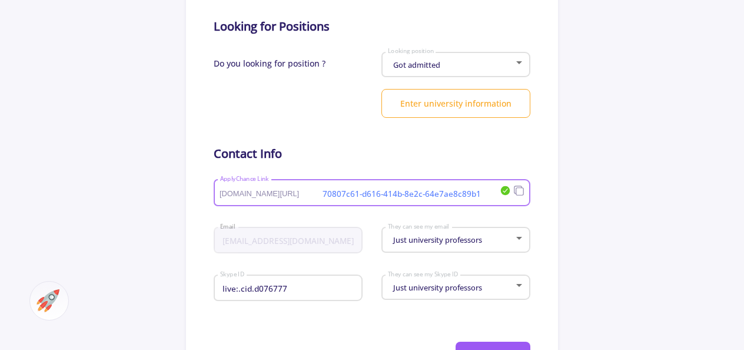
drag, startPoint x: 478, startPoint y: 195, endPoint x: 336, endPoint y: 192, distance: 141.9
click at [336, 192] on input "70807c61-d616-414b-8e2c-64e7ae8c89b1" at bounding box center [355, 193] width 271 height 11
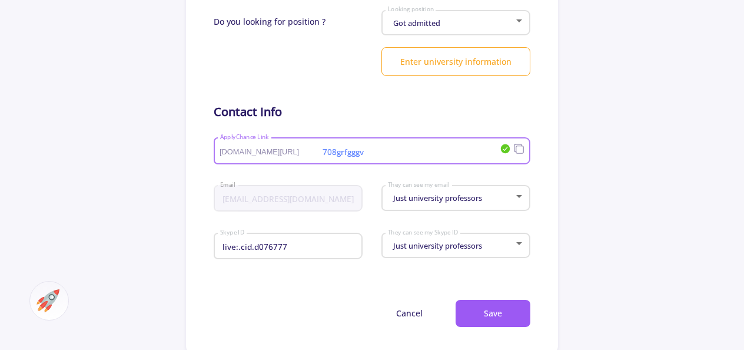
scroll to position [589, 0]
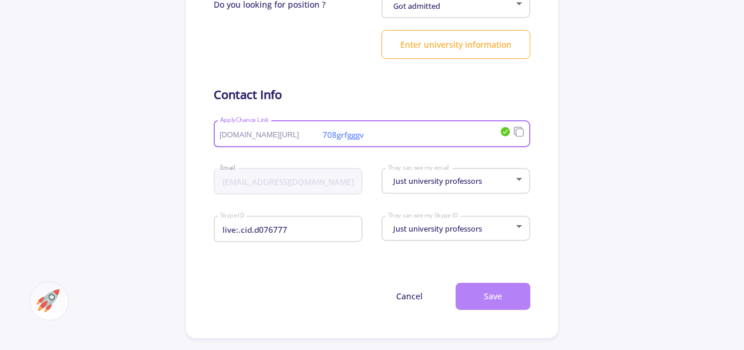
type input "708grfgggv"
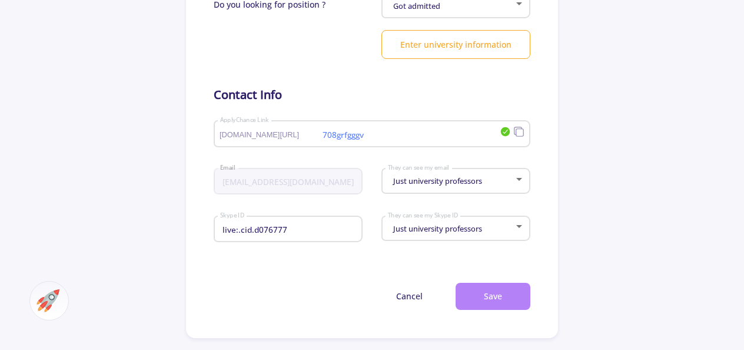
click at [466, 288] on button "Save" at bounding box center [493, 297] width 75 height 28
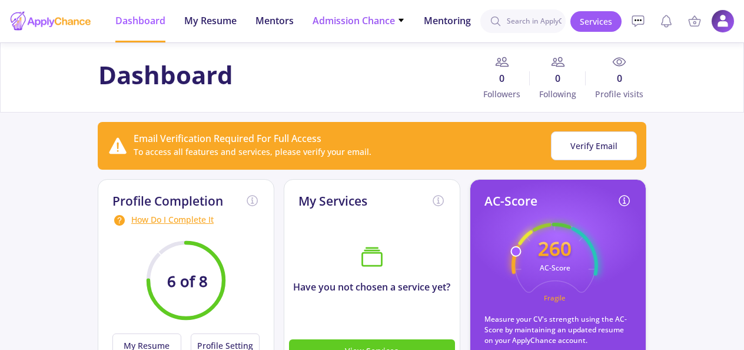
click at [381, 25] on span "Admission Chance" at bounding box center [359, 21] width 92 height 14
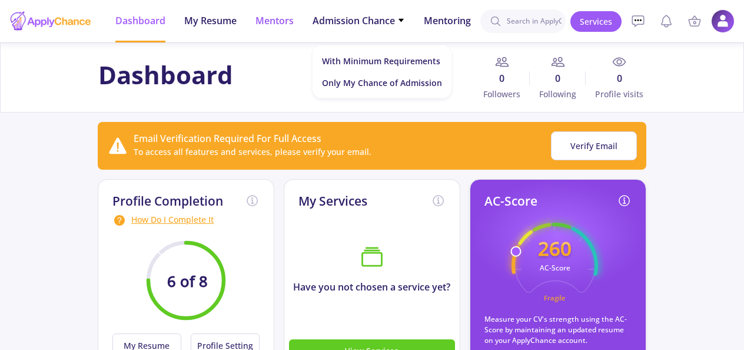
click at [261, 25] on span "Mentors" at bounding box center [274, 21] width 38 height 14
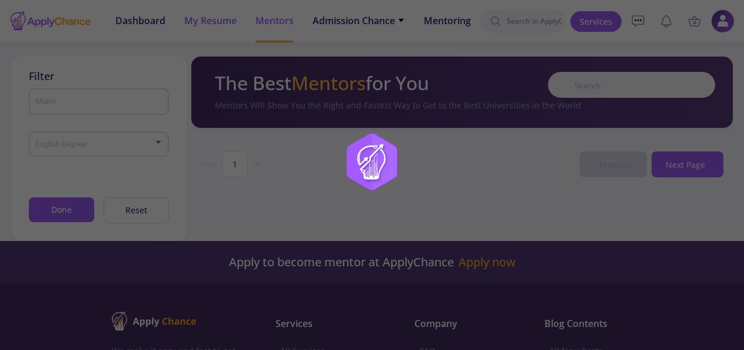
click at [217, 23] on div at bounding box center [372, 175] width 744 height 350
